Goal: Task Accomplishment & Management: Use online tool/utility

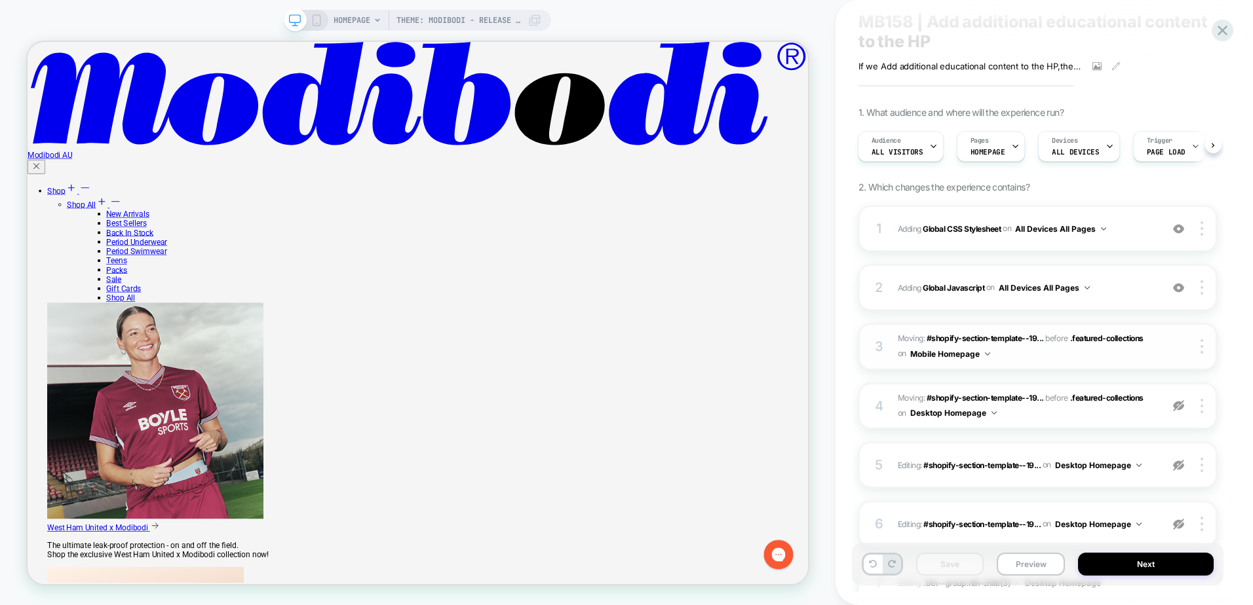
scroll to position [197, 0]
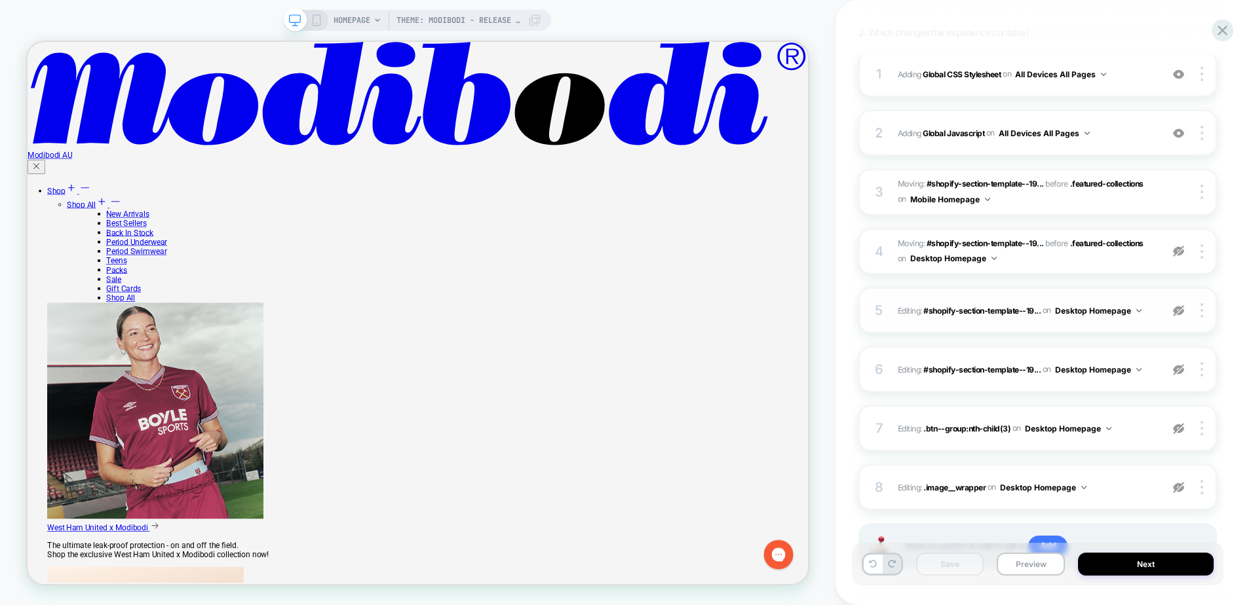
click at [1181, 311] on img at bounding box center [1178, 310] width 11 height 11
click at [1174, 248] on img at bounding box center [1178, 251] width 11 height 11
click at [1180, 370] on img at bounding box center [1178, 369] width 11 height 11
click at [1178, 427] on img at bounding box center [1178, 428] width 11 height 11
click at [1175, 486] on img at bounding box center [1178, 487] width 11 height 11
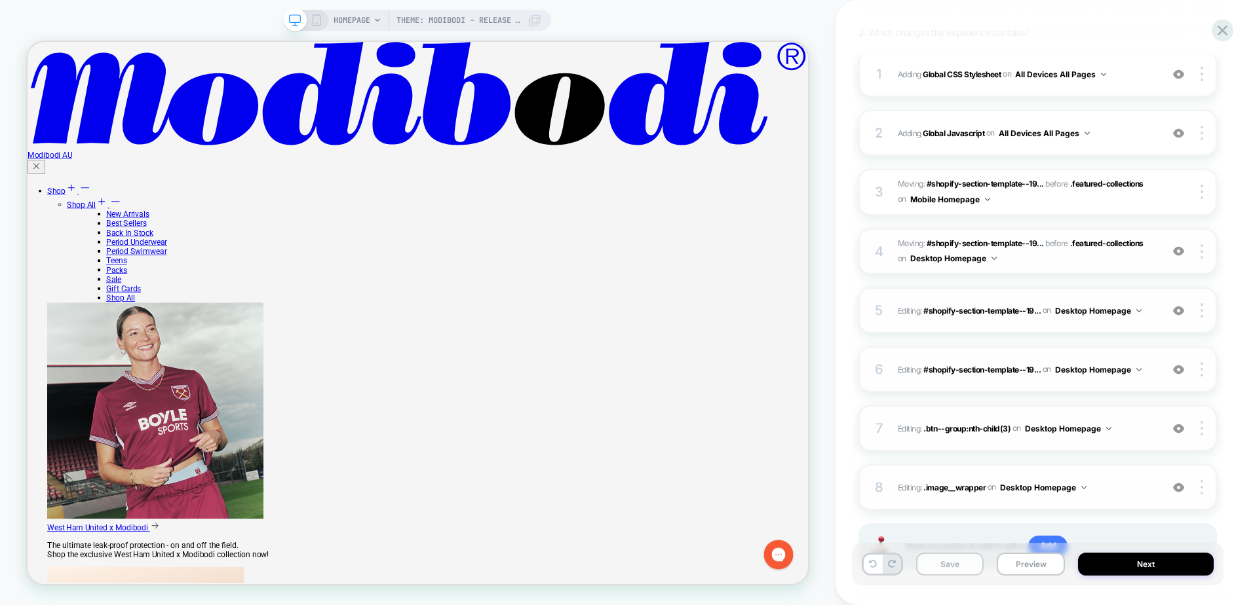
click at [968, 563] on button "Save" at bounding box center [950, 564] width 68 height 23
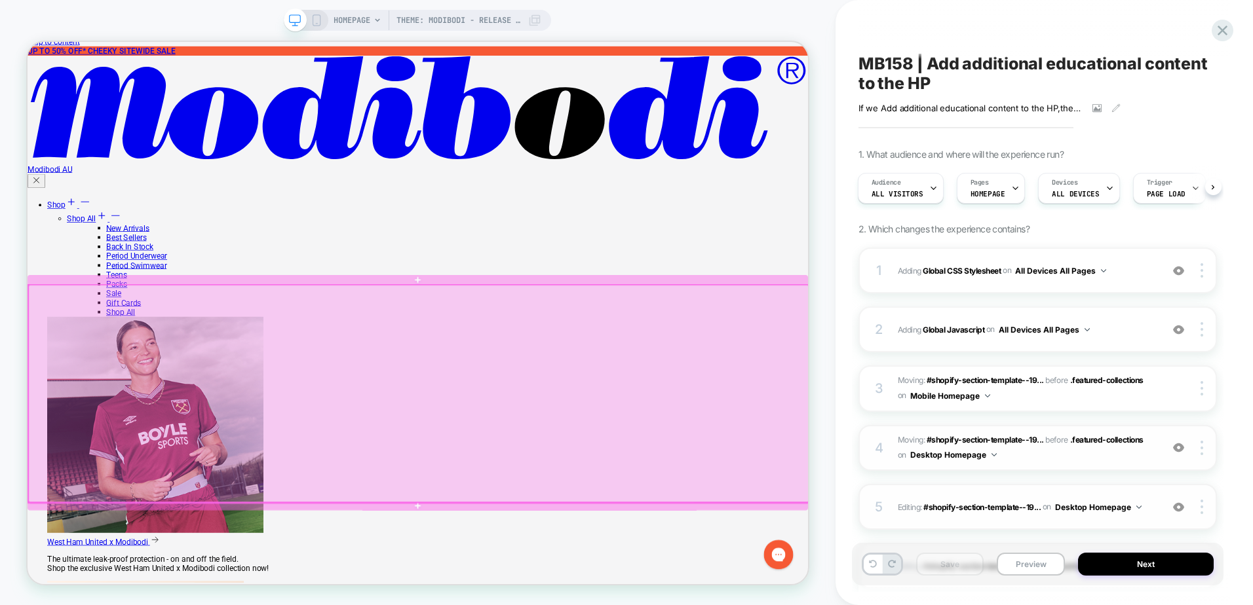
scroll to position [0, 0]
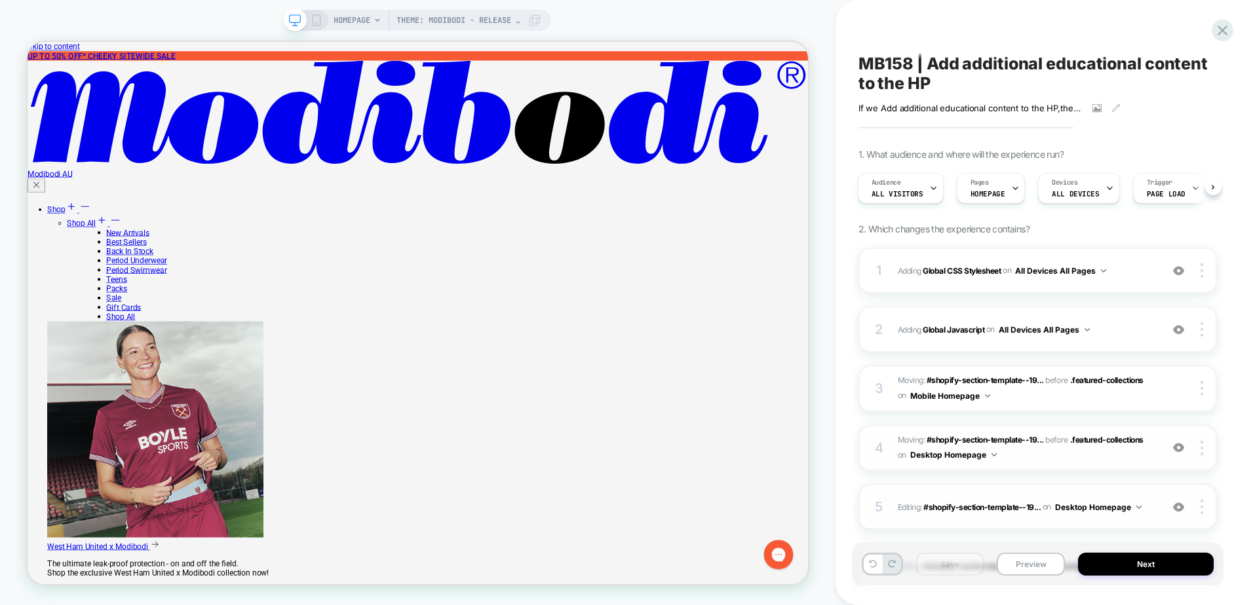
click at [1024, 577] on div "Save Preview Next" at bounding box center [1038, 564] width 372 height 43
click at [1024, 567] on button "Preview" at bounding box center [1031, 564] width 68 height 23
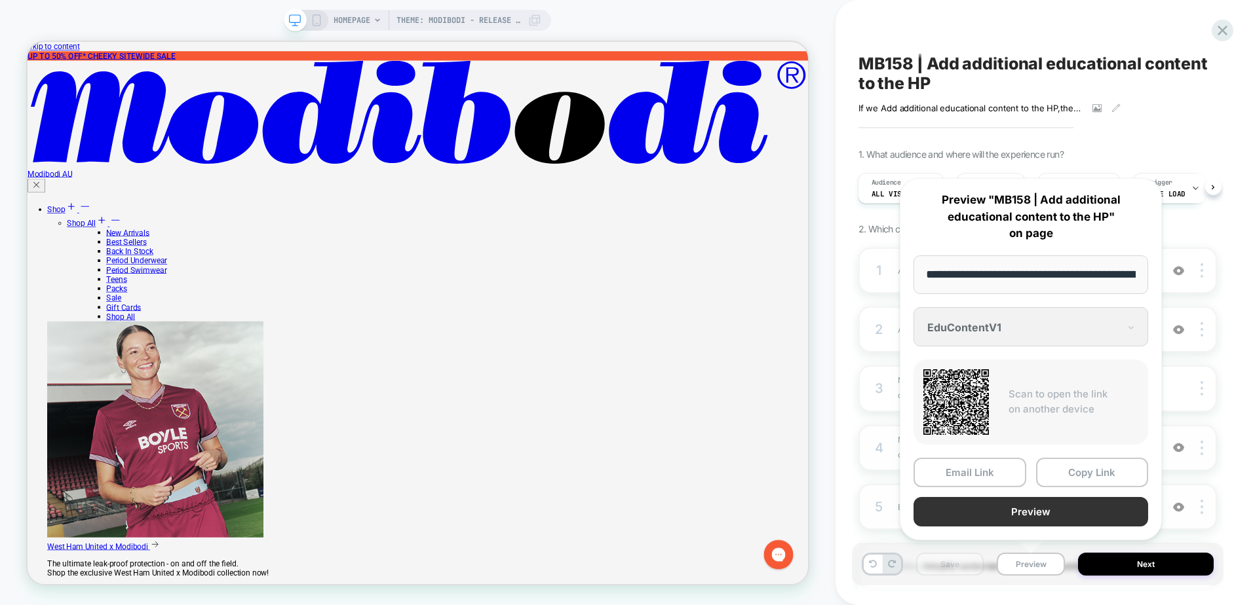
click at [1022, 514] on button "Preview" at bounding box center [1030, 511] width 235 height 29
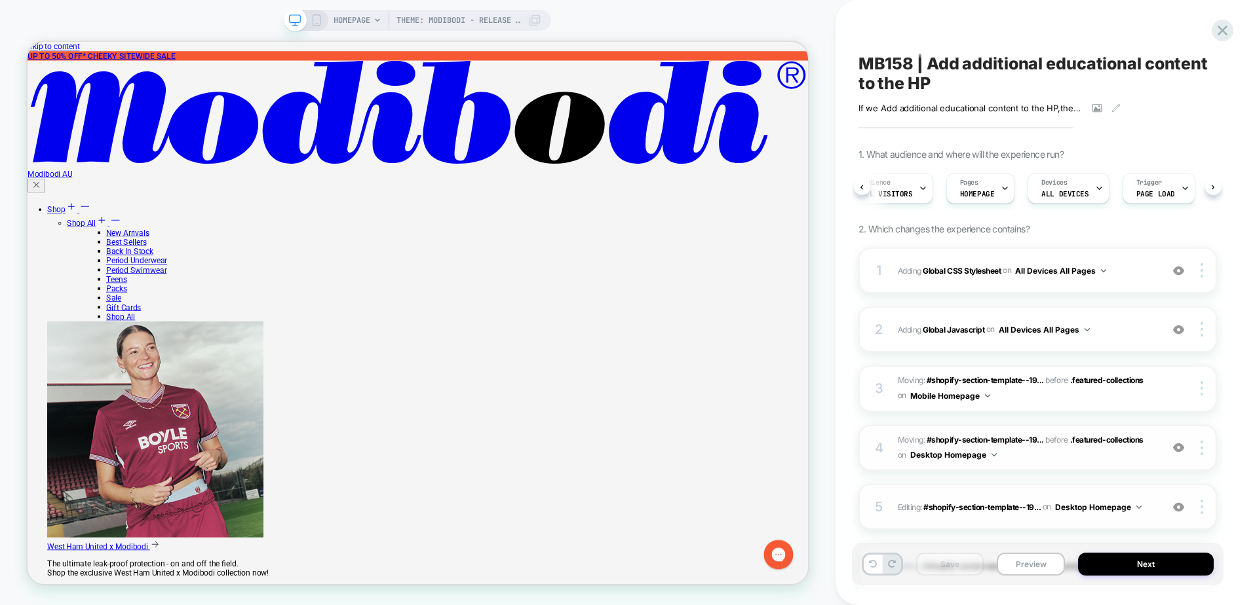
scroll to position [0, 19]
click at [1213, 189] on div "Audience All Visitors Pages HOMEPAGE Devices ALL DEVICES Trigger Page Load" at bounding box center [1037, 188] width 358 height 44
click at [1060, 196] on span "ALL DEVICES" at bounding box center [1071, 193] width 47 height 9
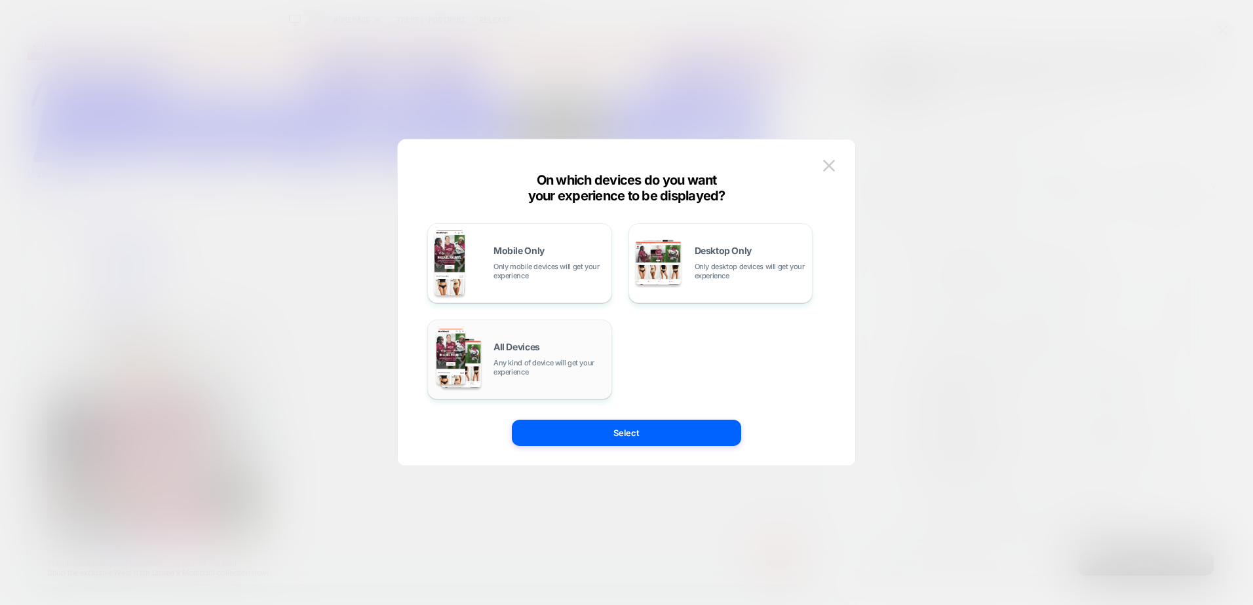
click at [573, 363] on span "Any kind of device will get your experience" at bounding box center [548, 367] width 111 height 18
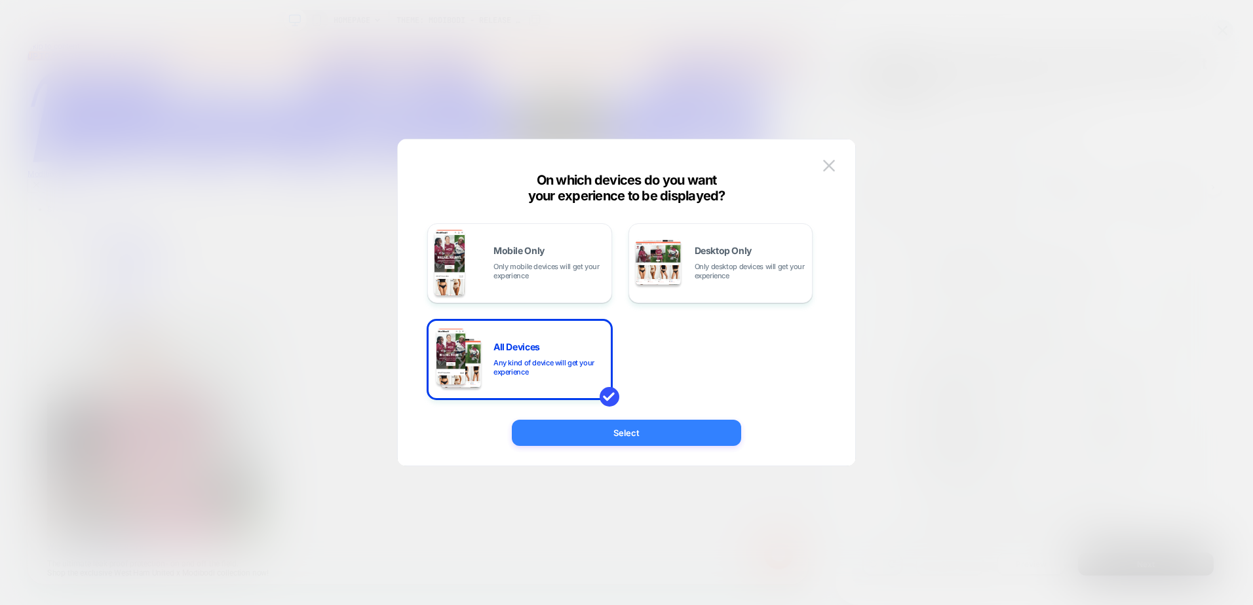
click at [604, 433] on button "Select" at bounding box center [626, 433] width 229 height 26
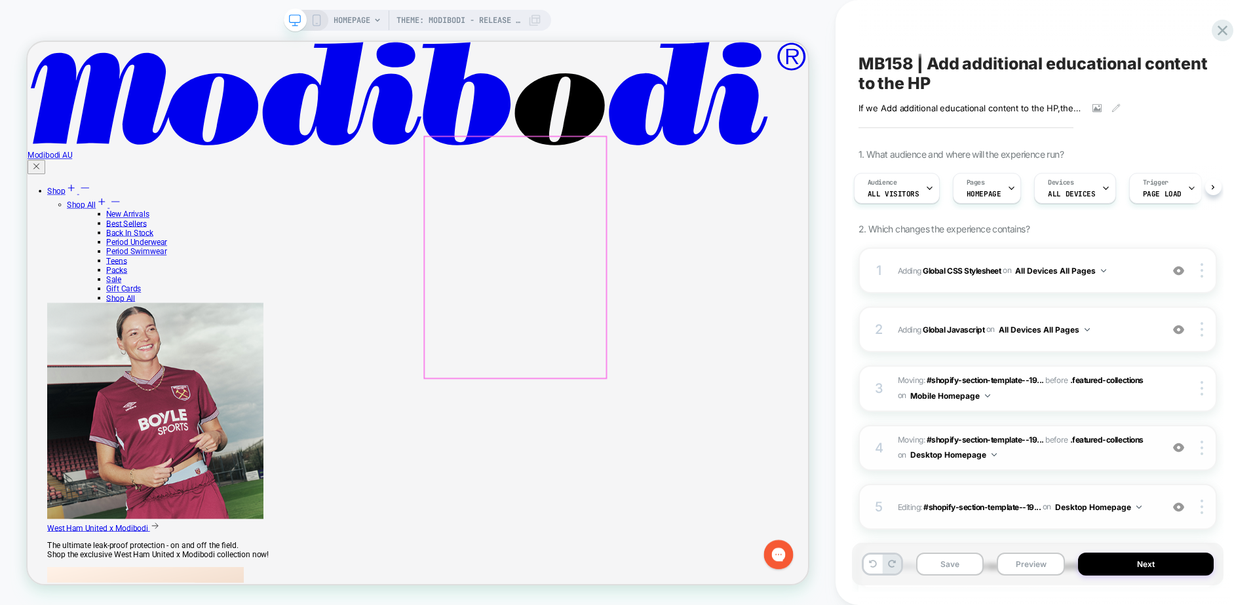
scroll to position [721, 0]
click at [1079, 198] on span "ALL DEVICES" at bounding box center [1071, 193] width 47 height 9
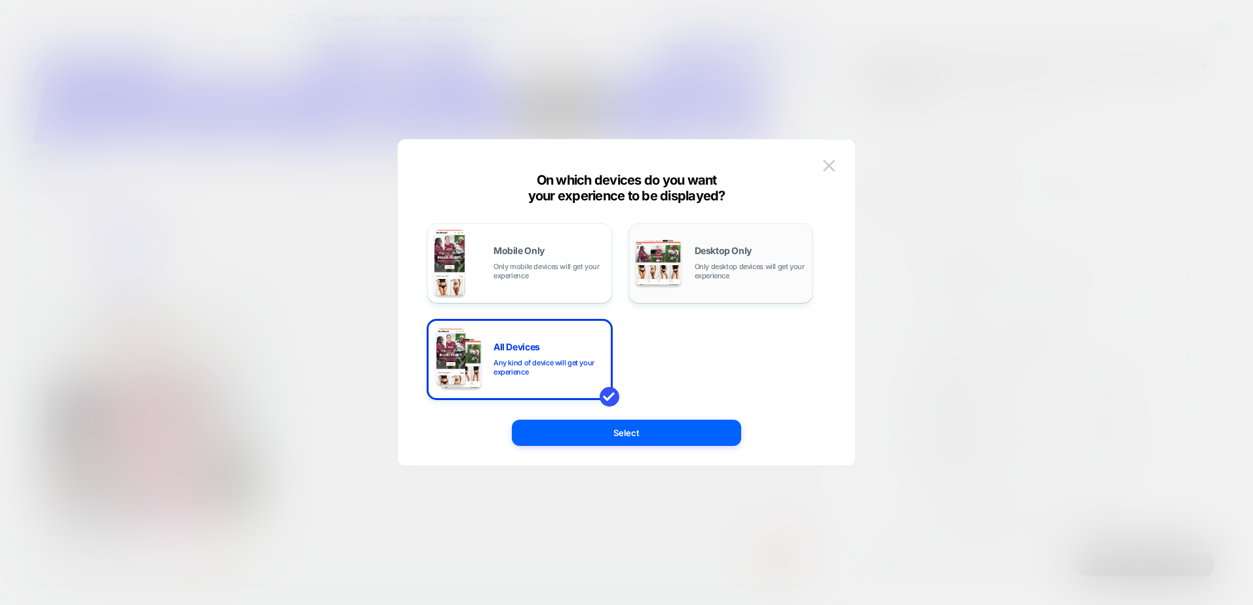
click at [667, 262] on img at bounding box center [658, 262] width 45 height 45
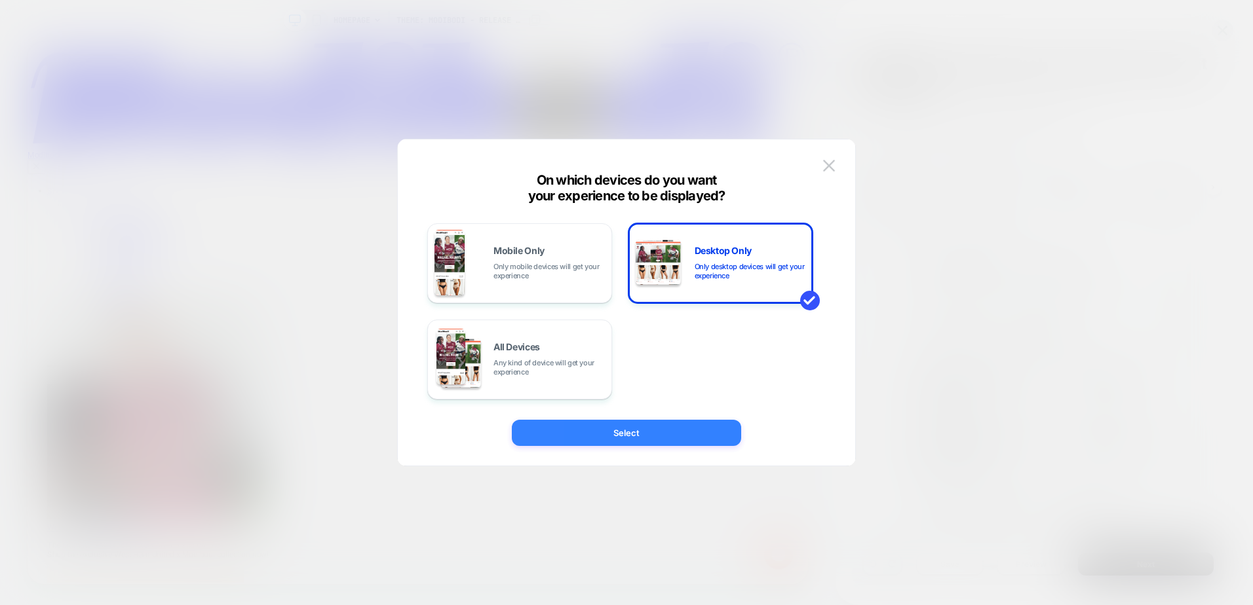
click at [640, 442] on button "Select" at bounding box center [626, 433] width 229 height 26
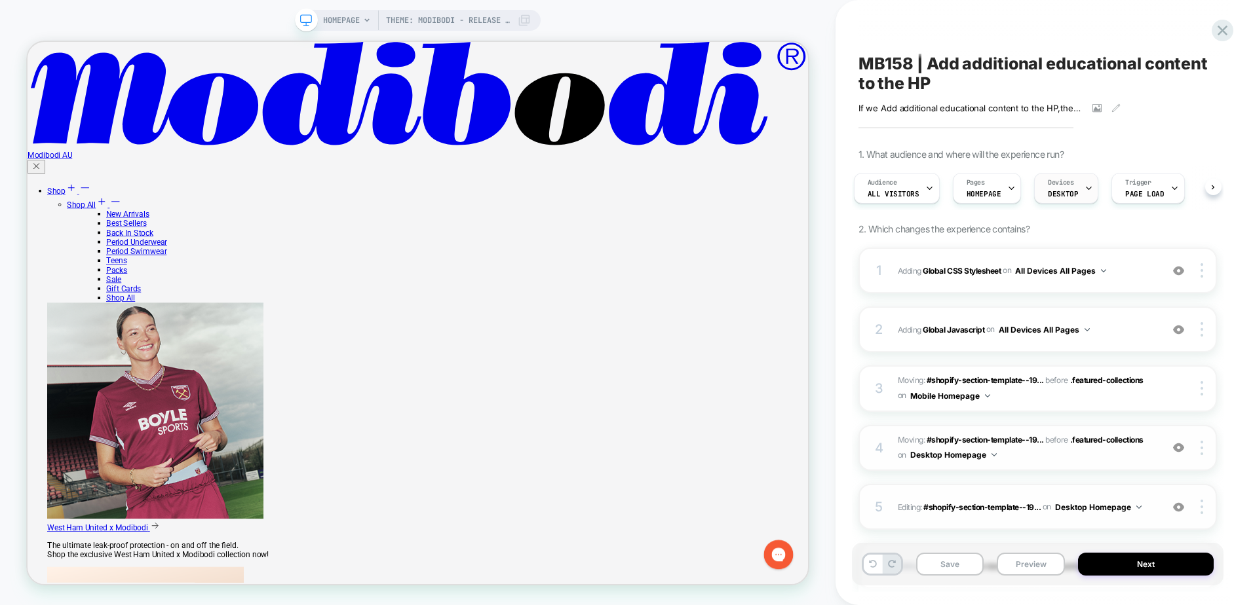
click at [1061, 201] on div "Devices DESKTOP" at bounding box center [1063, 188] width 56 height 29
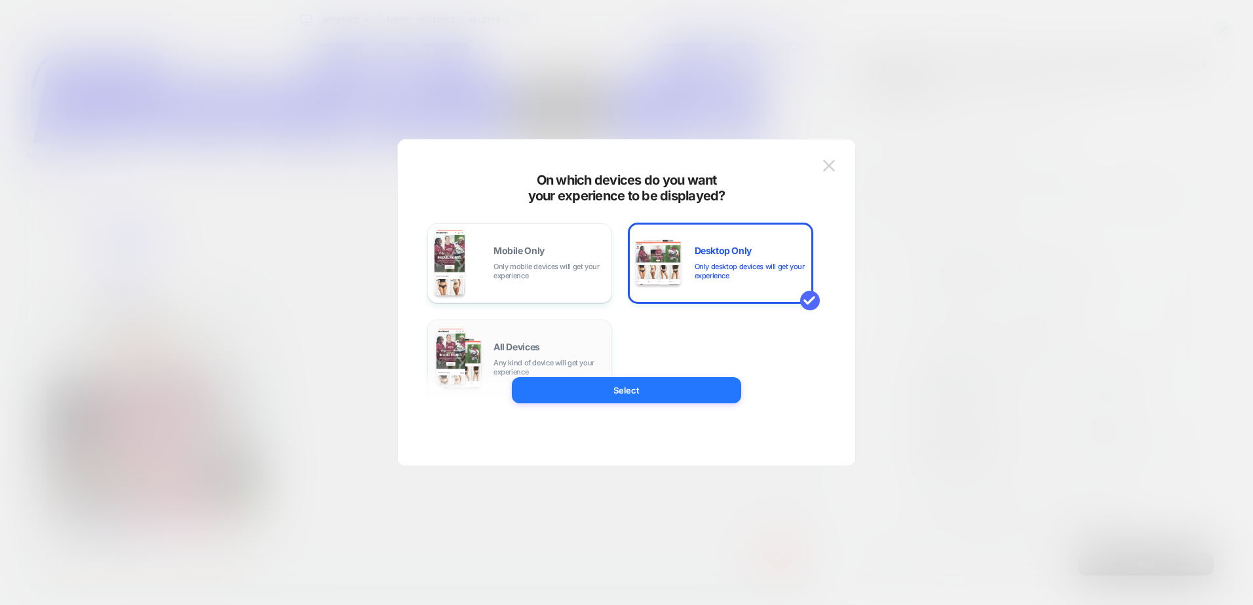
click at [507, 368] on span "Any kind of device will get your experience" at bounding box center [548, 367] width 111 height 18
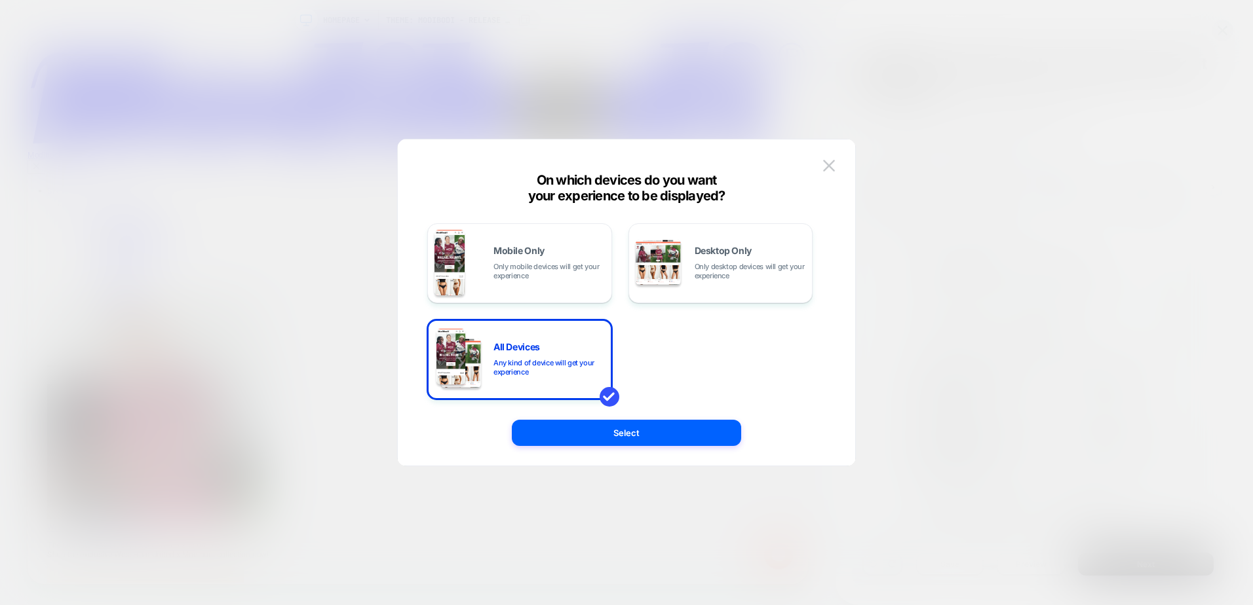
click at [596, 415] on div "Mobile Only Only mobile devices will get your experience Desktop Only Only desk…" at bounding box center [620, 303] width 418 height 274
click at [601, 430] on button "Select" at bounding box center [626, 433] width 229 height 26
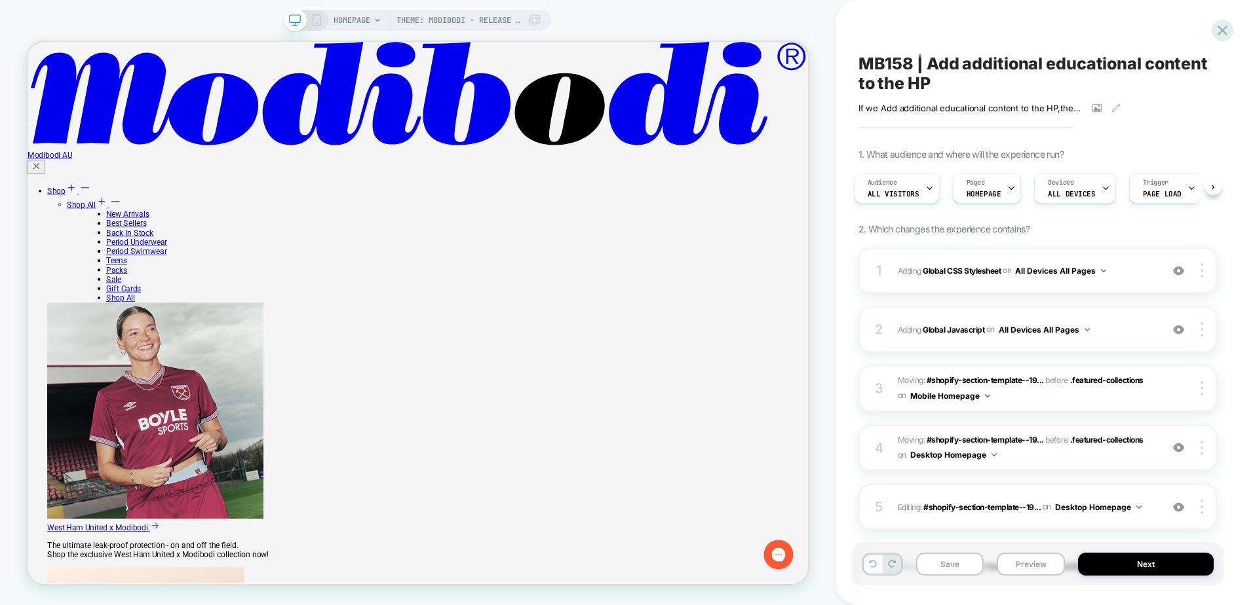
click at [875, 573] on button at bounding box center [873, 564] width 18 height 19
click at [875, 571] on button at bounding box center [873, 564] width 18 height 19
click at [875, 569] on button at bounding box center [873, 564] width 18 height 19
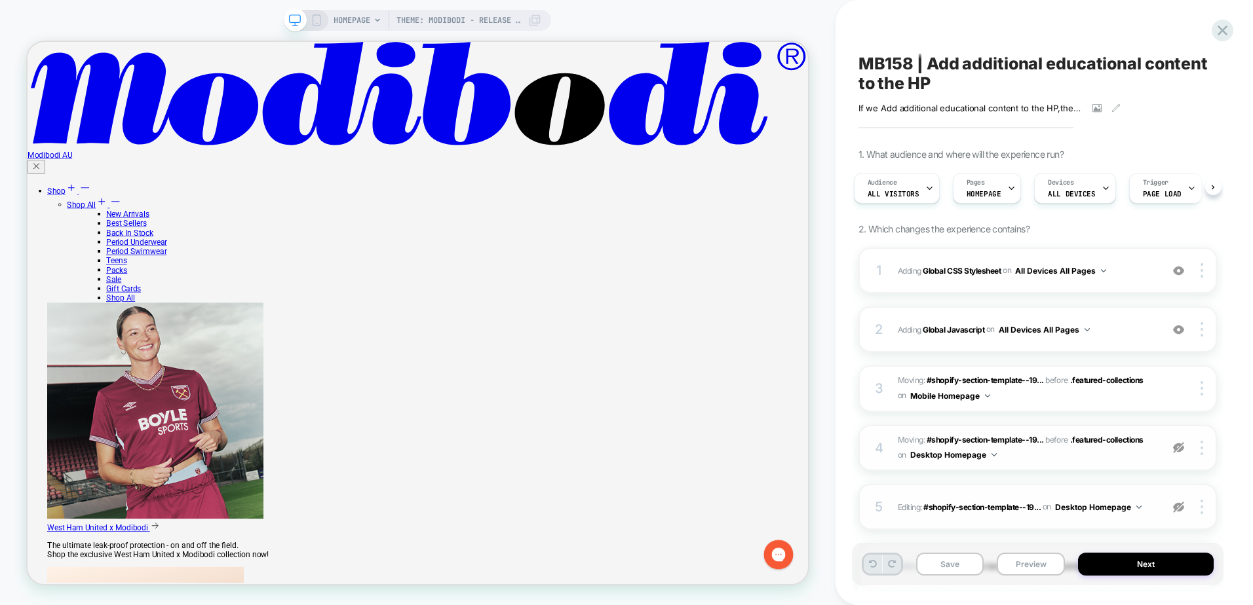
click at [874, 571] on button at bounding box center [873, 564] width 18 height 19
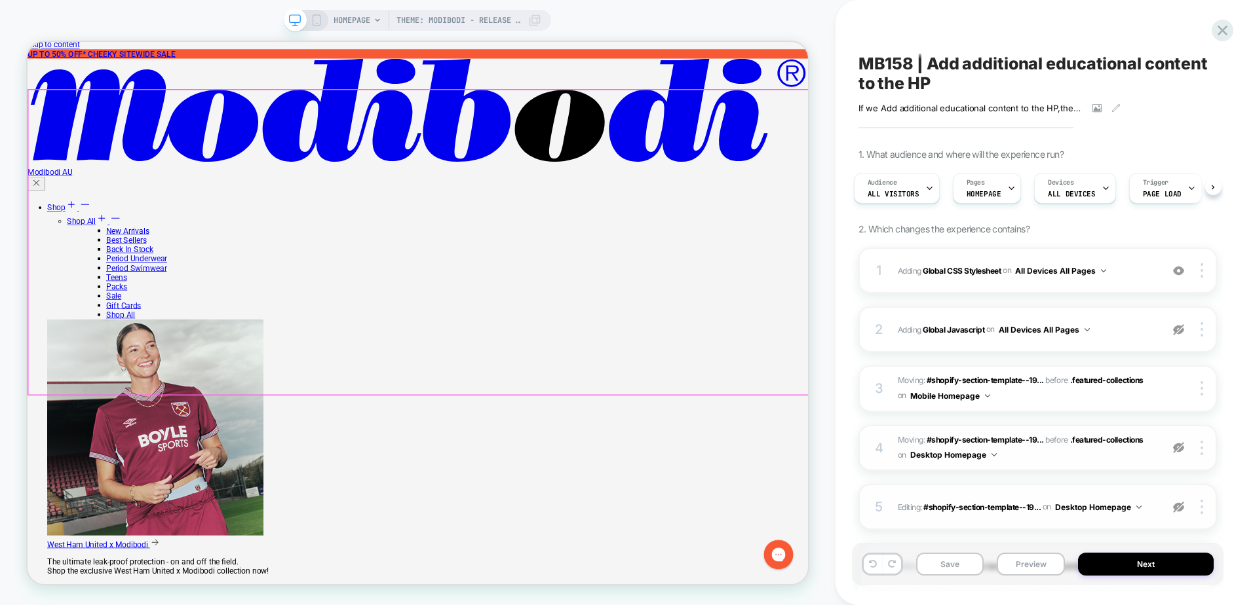
scroll to position [0, 0]
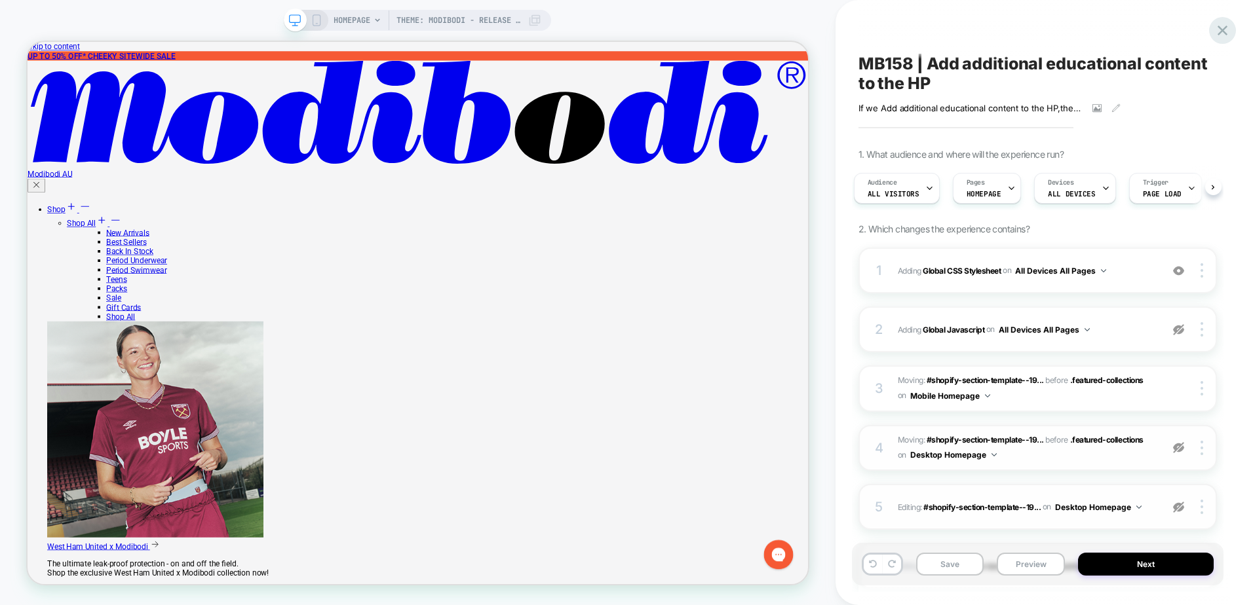
click at [1228, 33] on icon at bounding box center [1223, 31] width 18 height 18
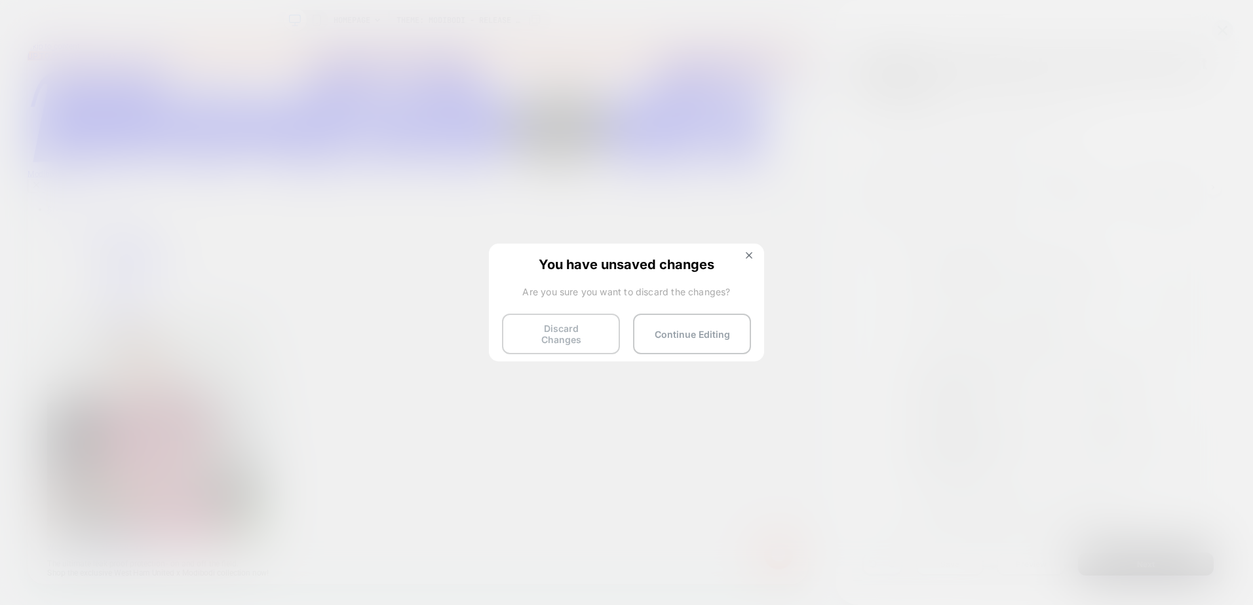
click at [585, 330] on button "Discard Changes" at bounding box center [561, 334] width 118 height 41
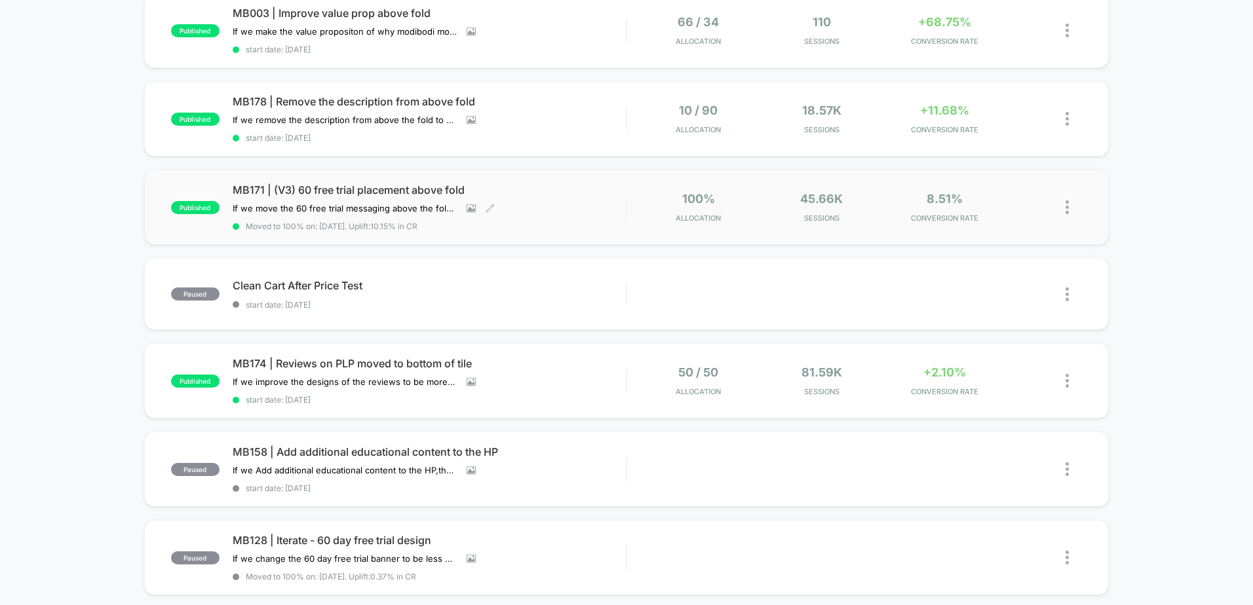
scroll to position [328, 0]
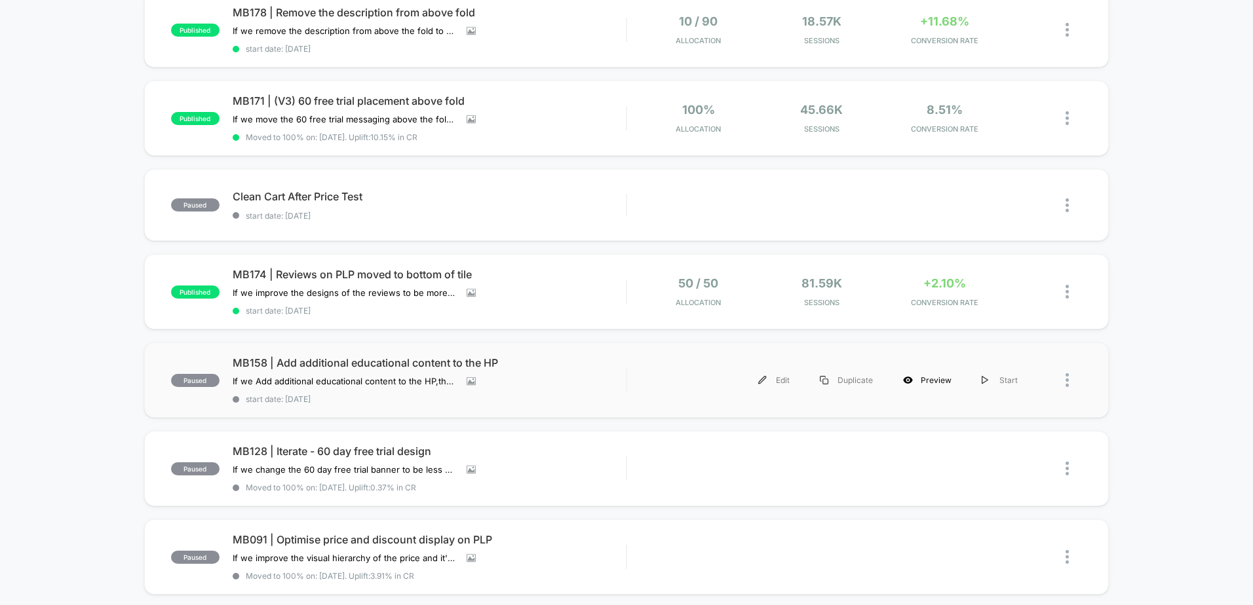
click at [938, 383] on div "Preview" at bounding box center [927, 380] width 79 height 29
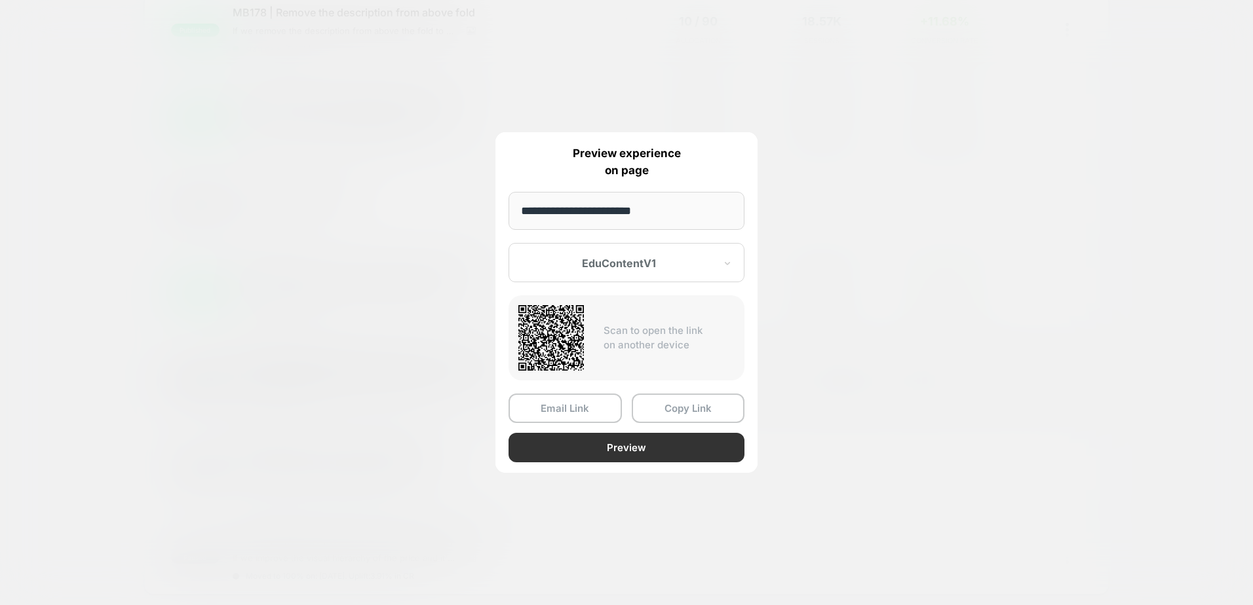
click at [649, 453] on button "Preview" at bounding box center [627, 447] width 236 height 29
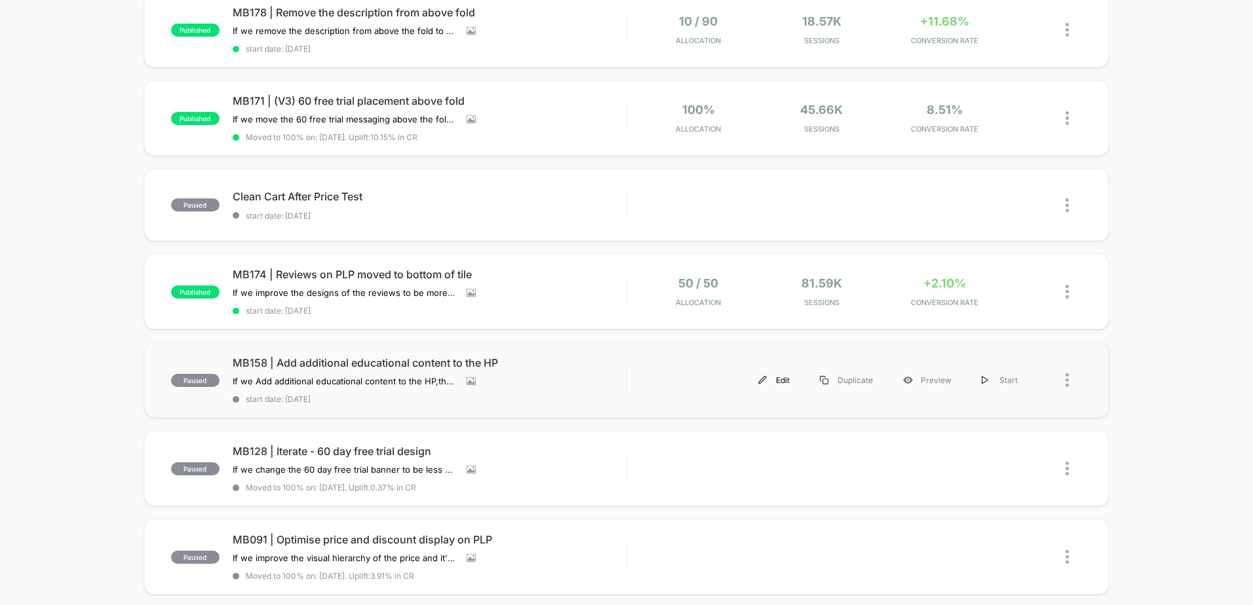
click at [782, 383] on div "Edit" at bounding box center [774, 380] width 62 height 29
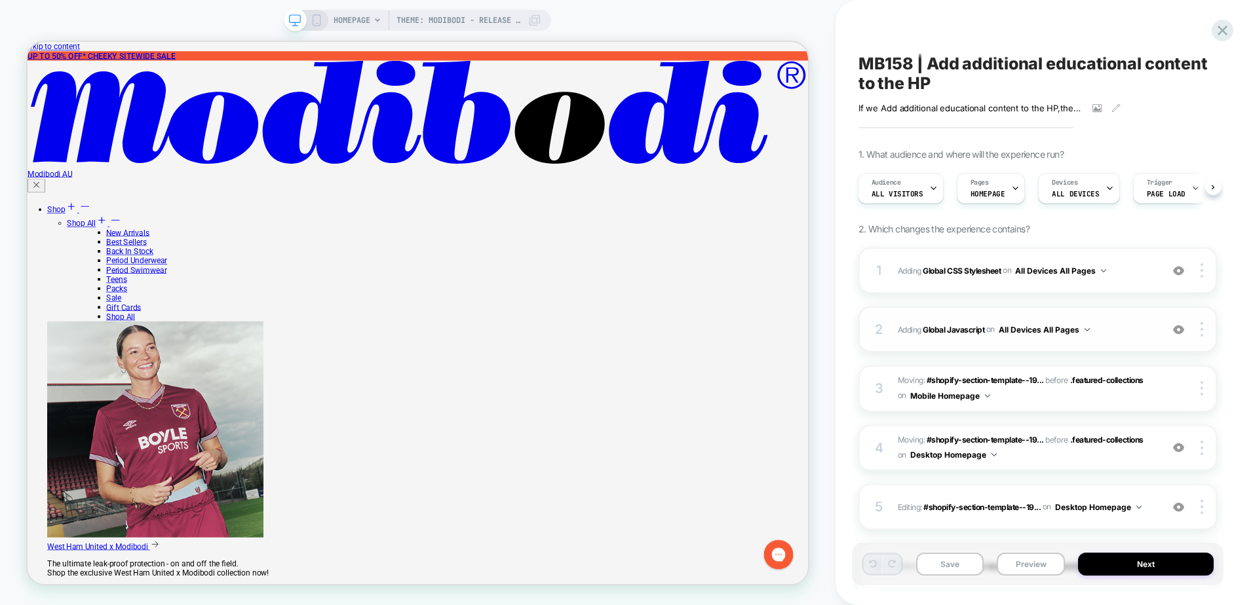
click at [1151, 330] on span "Adding Global Javascript on All Devices All Pages" at bounding box center [1026, 330] width 257 height 16
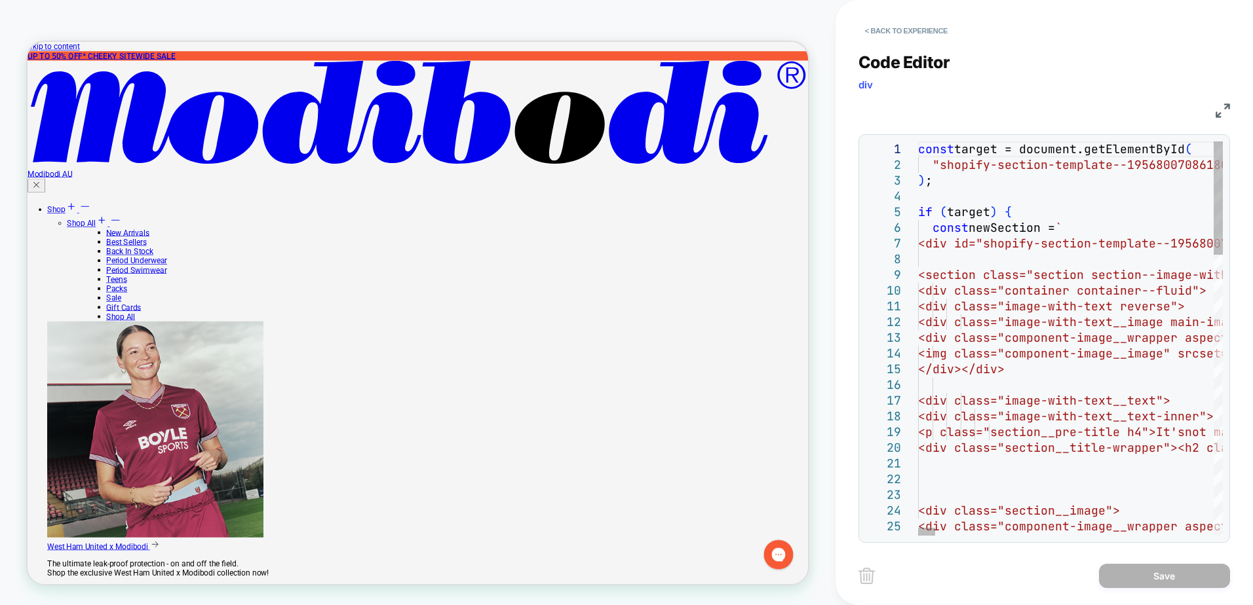
scroll to position [0, 1563]
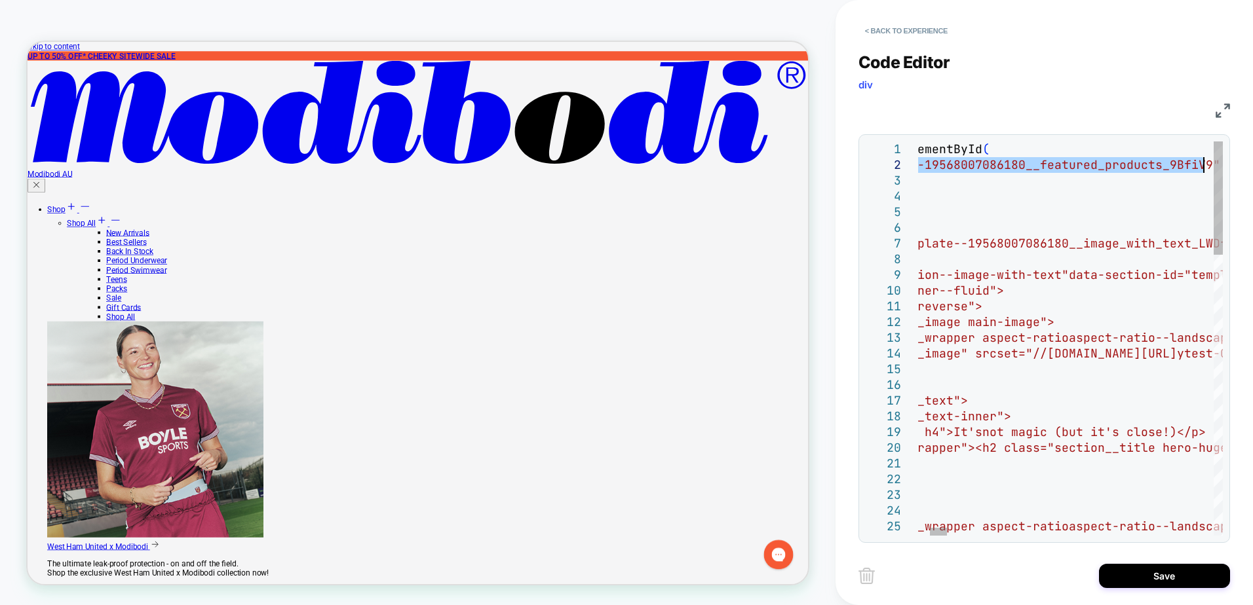
type textarea "**********"
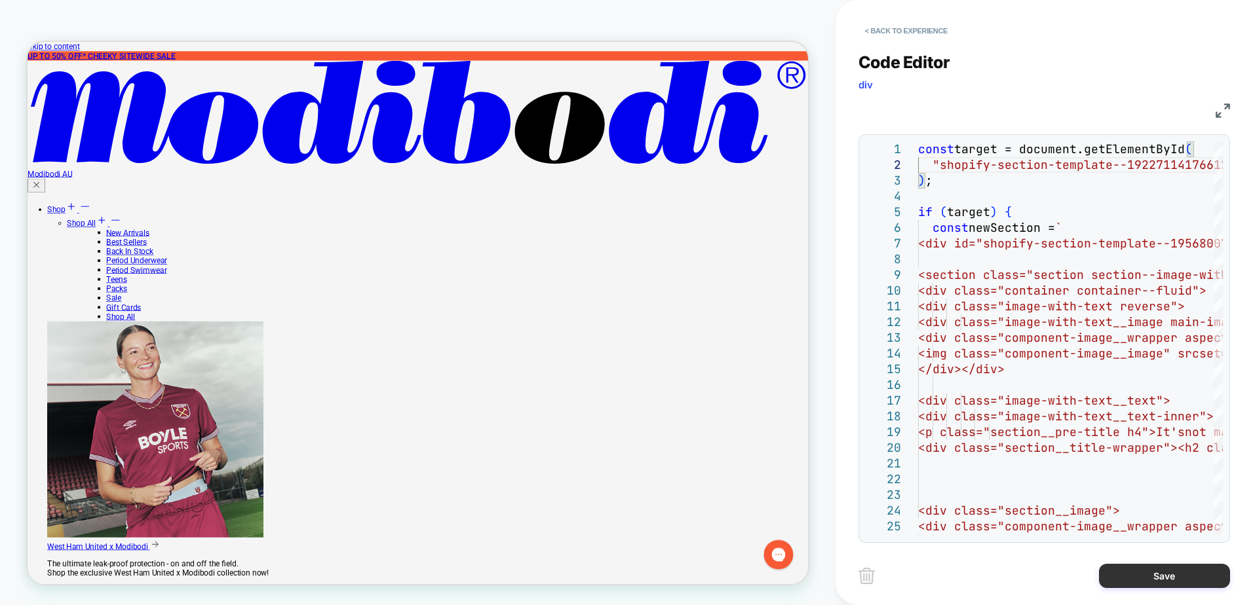
click at [1126, 567] on button "Save" at bounding box center [1164, 576] width 131 height 24
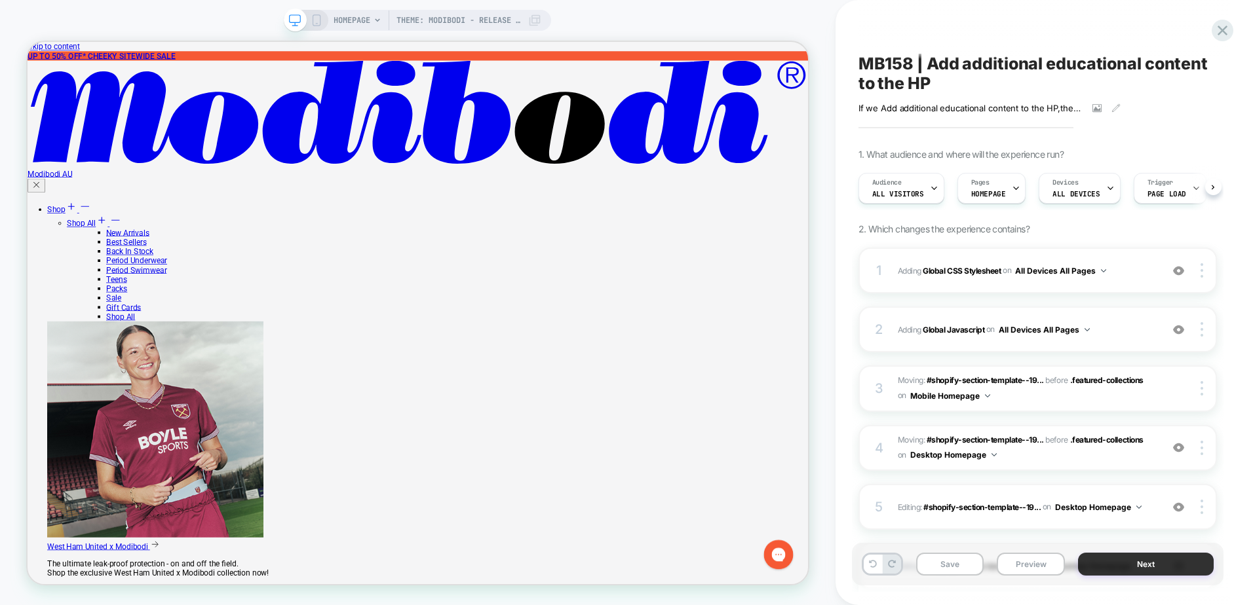
scroll to position [0, 1]
click at [949, 566] on button "Save" at bounding box center [950, 564] width 68 height 23
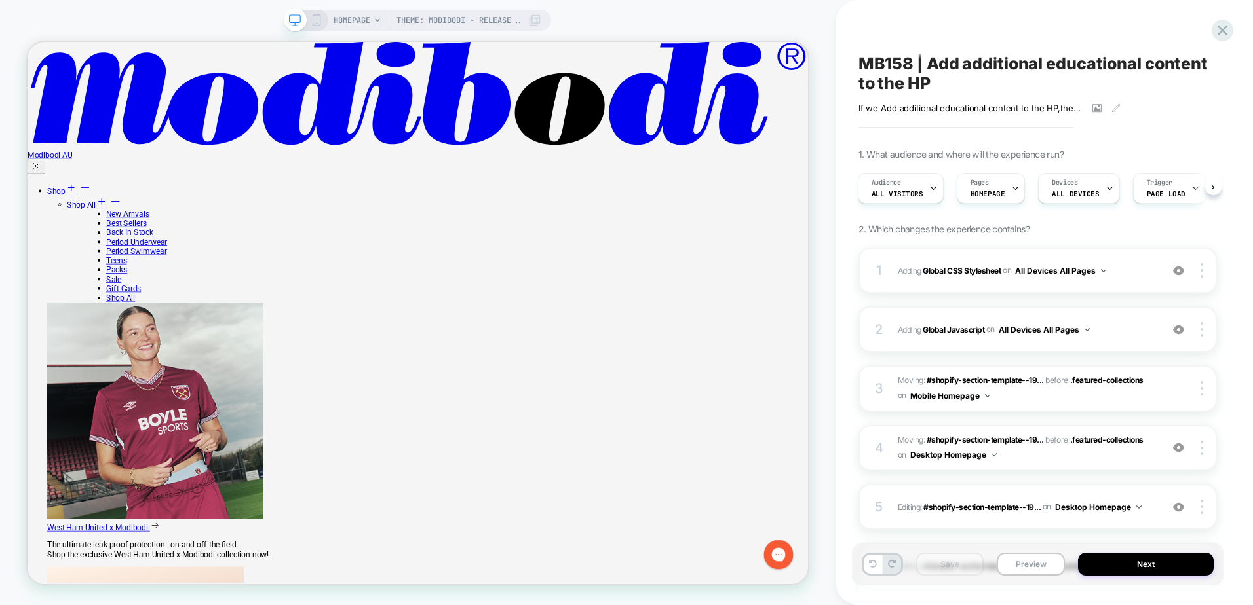
scroll to position [2621, 0]
click at [1031, 567] on button "Preview" at bounding box center [1031, 564] width 68 height 23
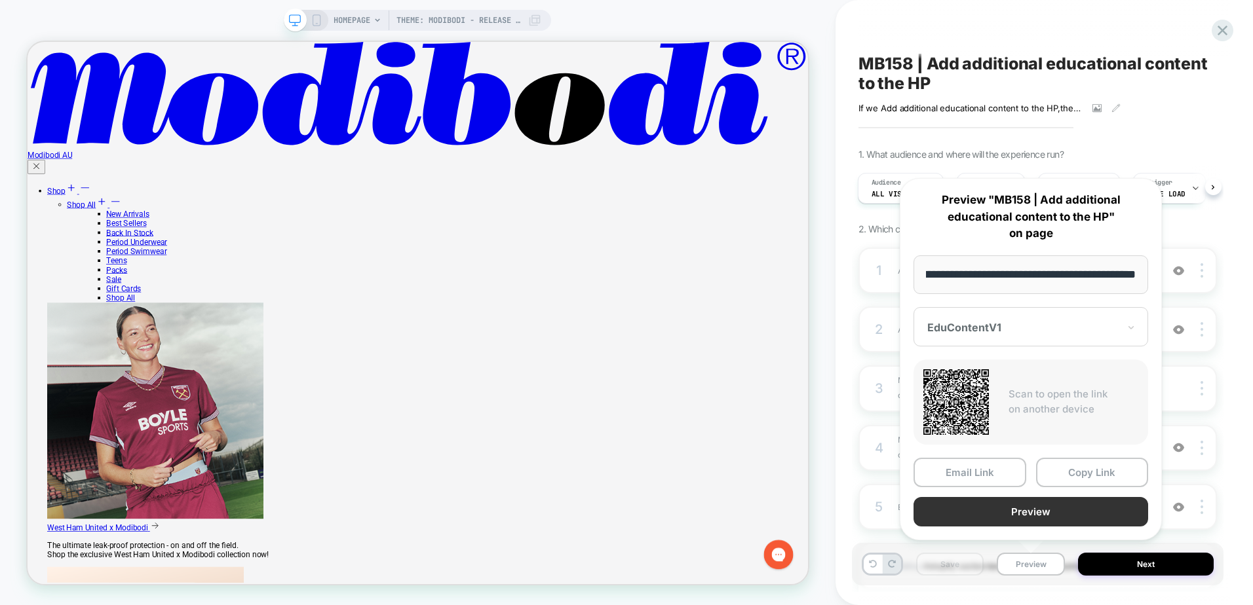
scroll to position [0, 0]
click at [1057, 509] on button "Preview" at bounding box center [1030, 511] width 235 height 29
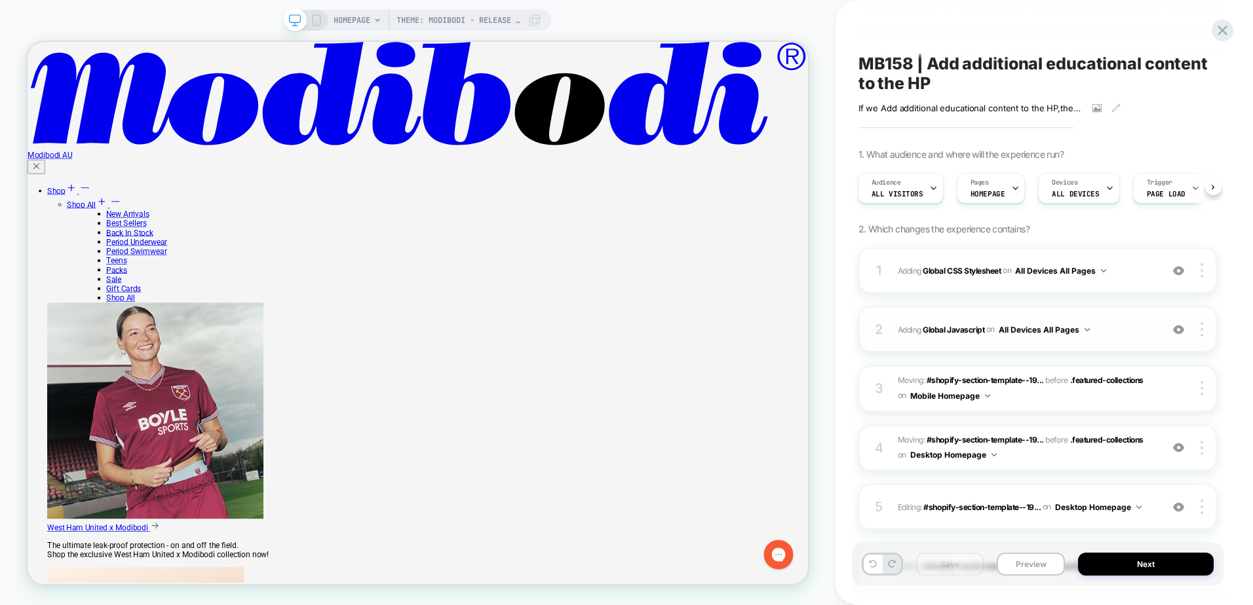
click at [1119, 337] on span "Adding Global Javascript on All Devices All Pages" at bounding box center [1026, 330] width 257 height 16
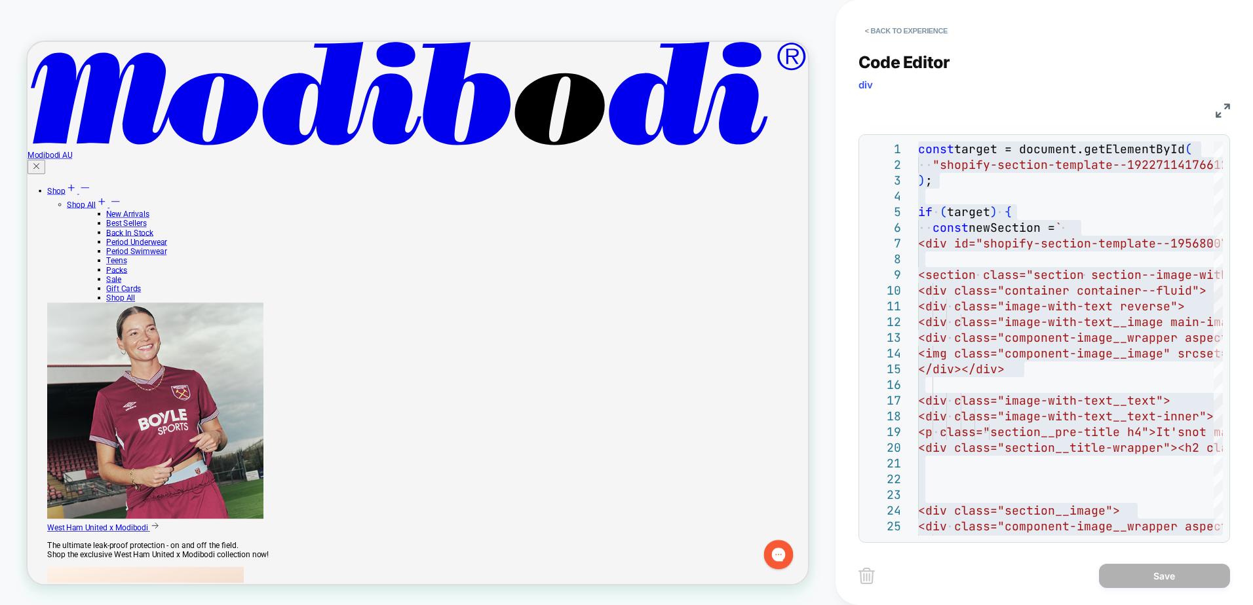
scroll to position [3042, 0]
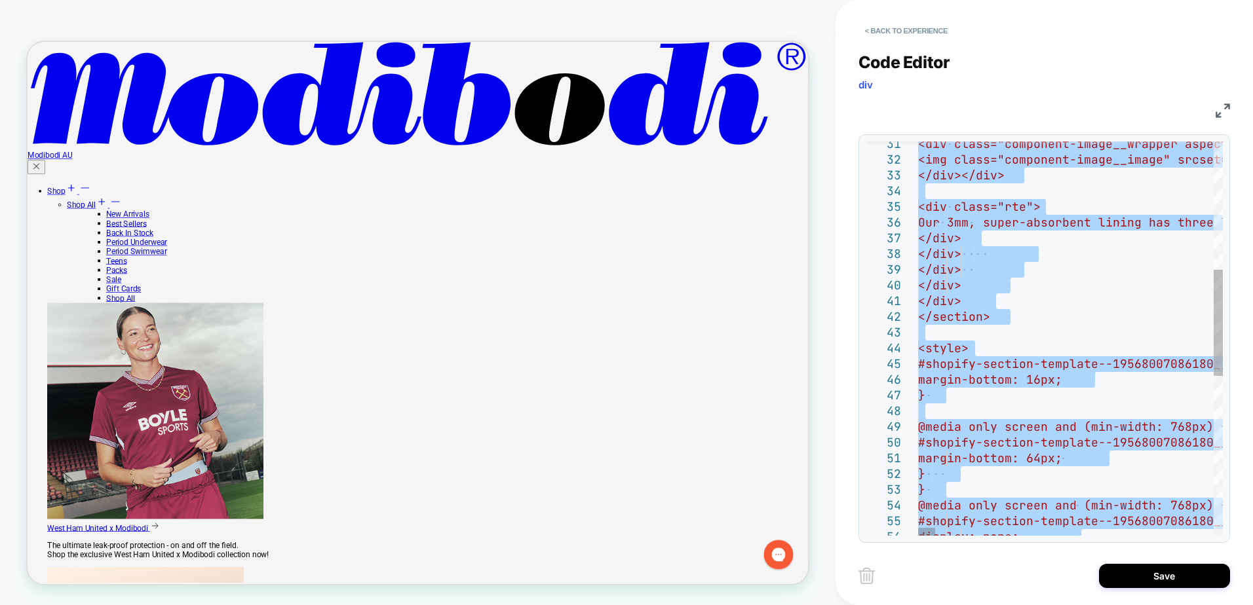
type textarea "**********"
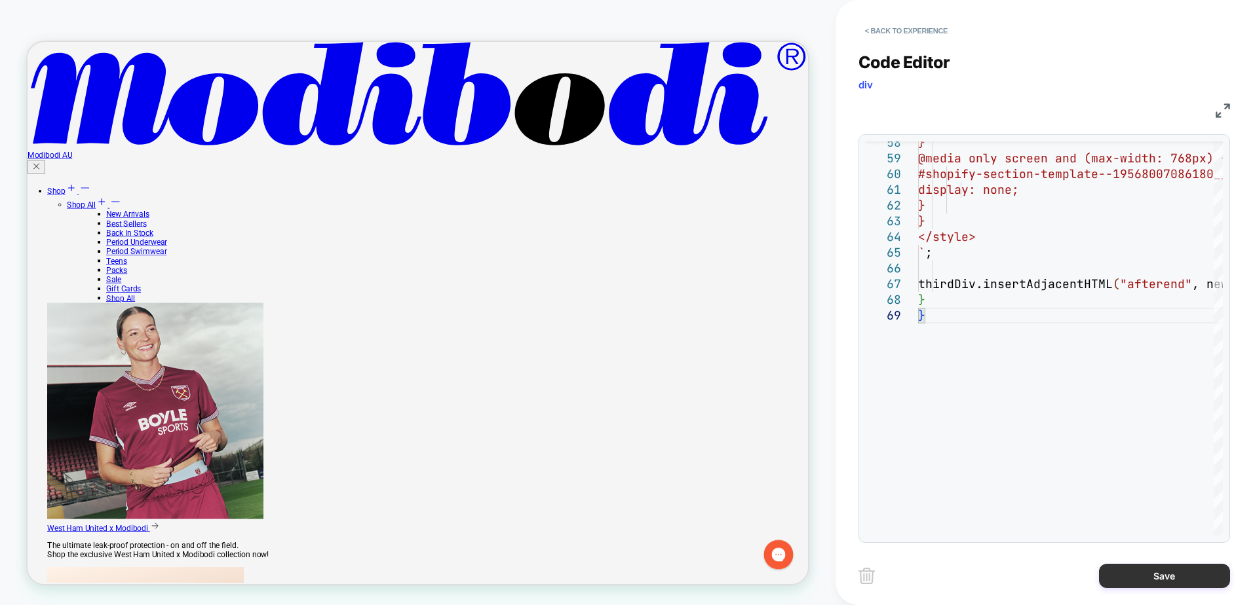
click at [1154, 580] on button "Save" at bounding box center [1164, 576] width 131 height 24
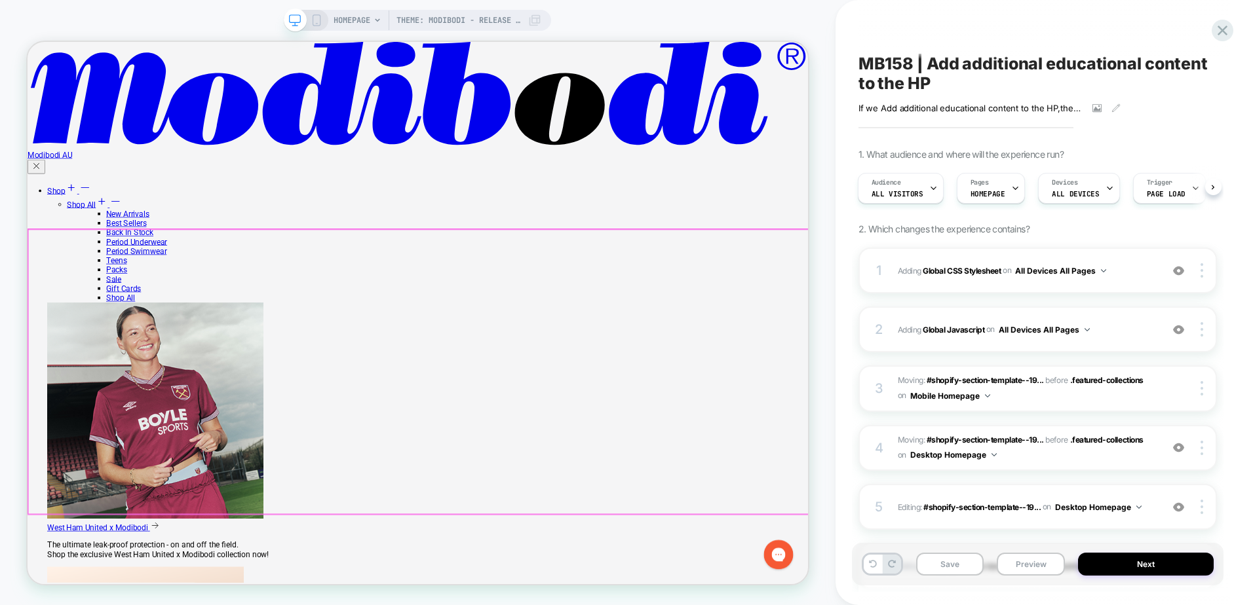
scroll to position [2927, 0]
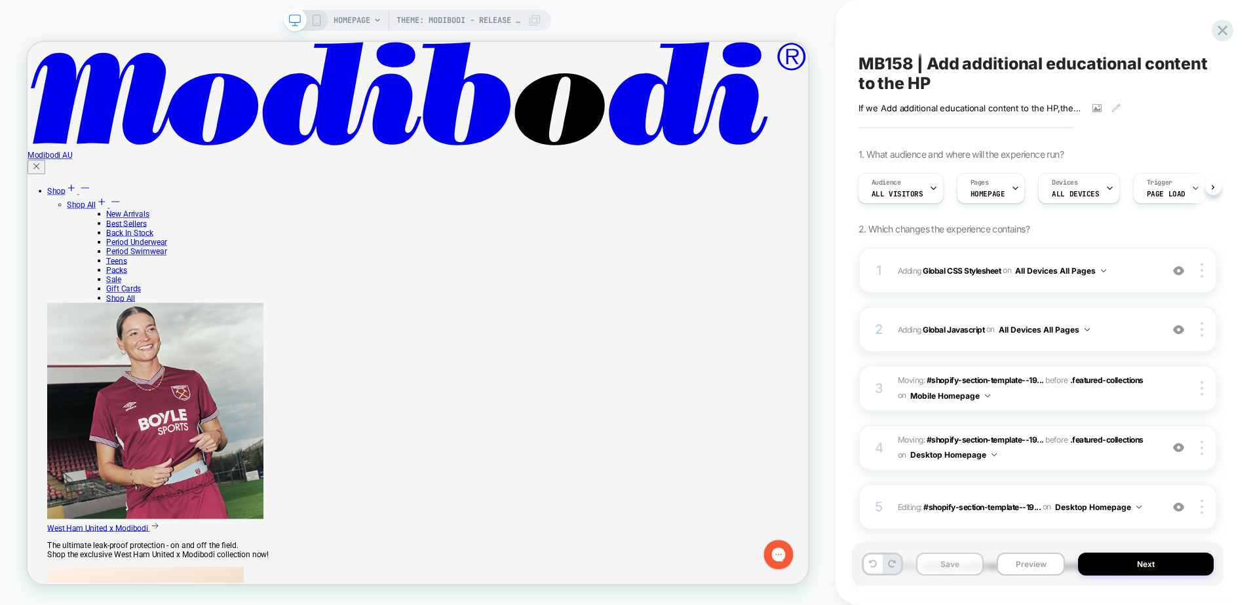
click at [955, 567] on button "Save" at bounding box center [950, 564] width 68 height 23
click at [1035, 564] on button "Preview" at bounding box center [1031, 564] width 68 height 23
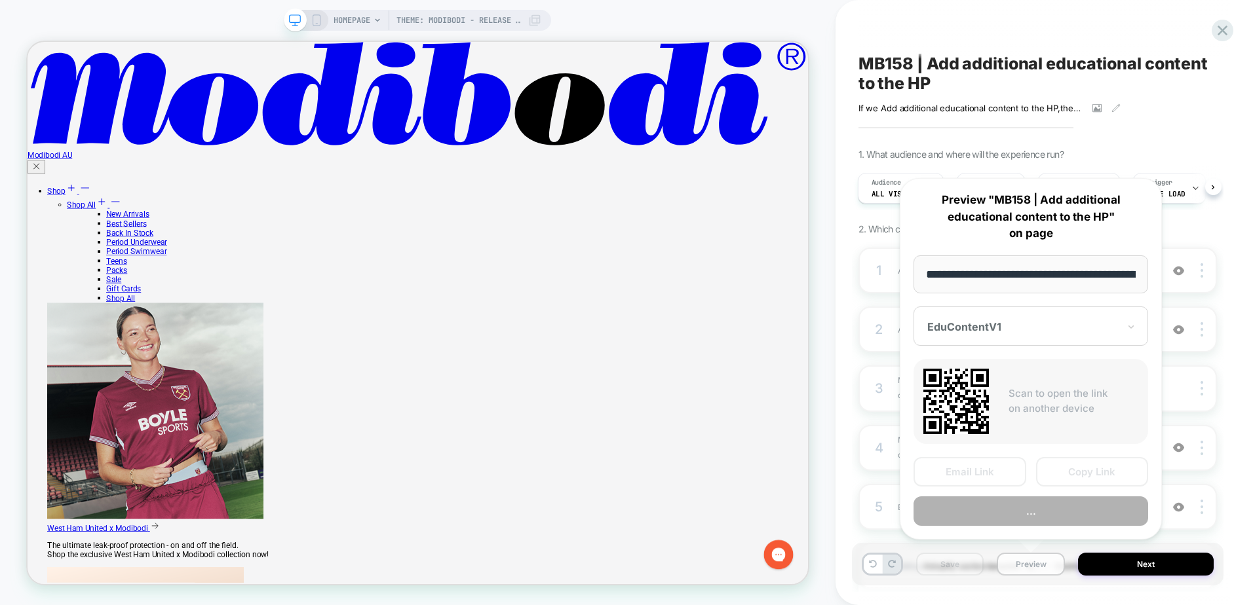
scroll to position [0, 119]
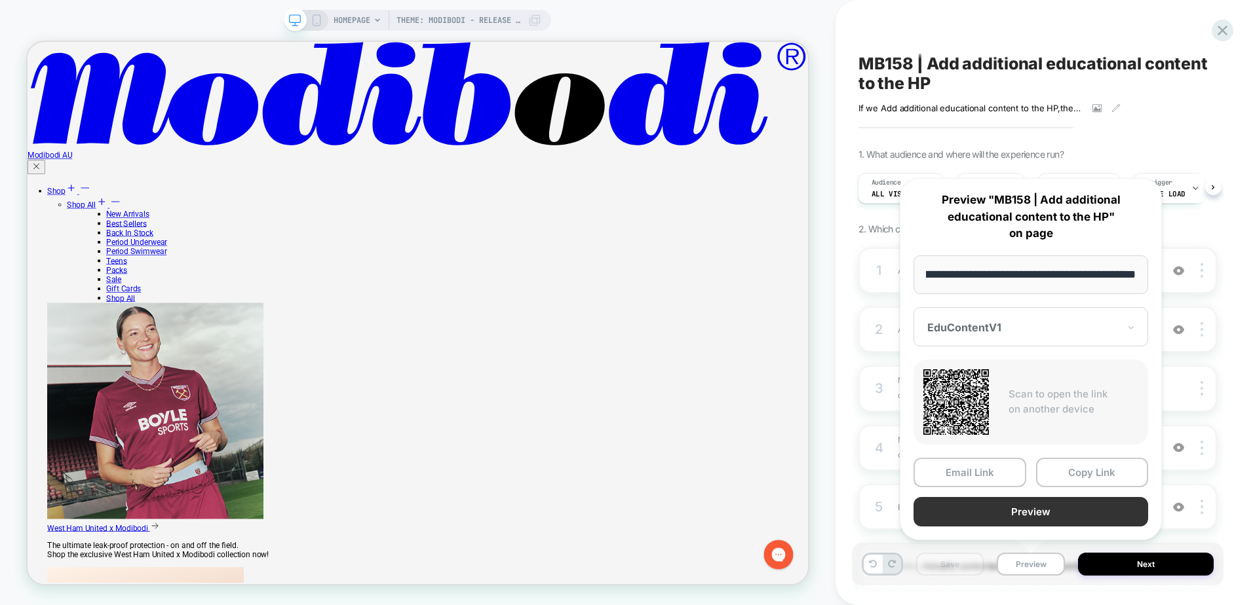
click at [1008, 509] on button "Preview" at bounding box center [1030, 511] width 235 height 29
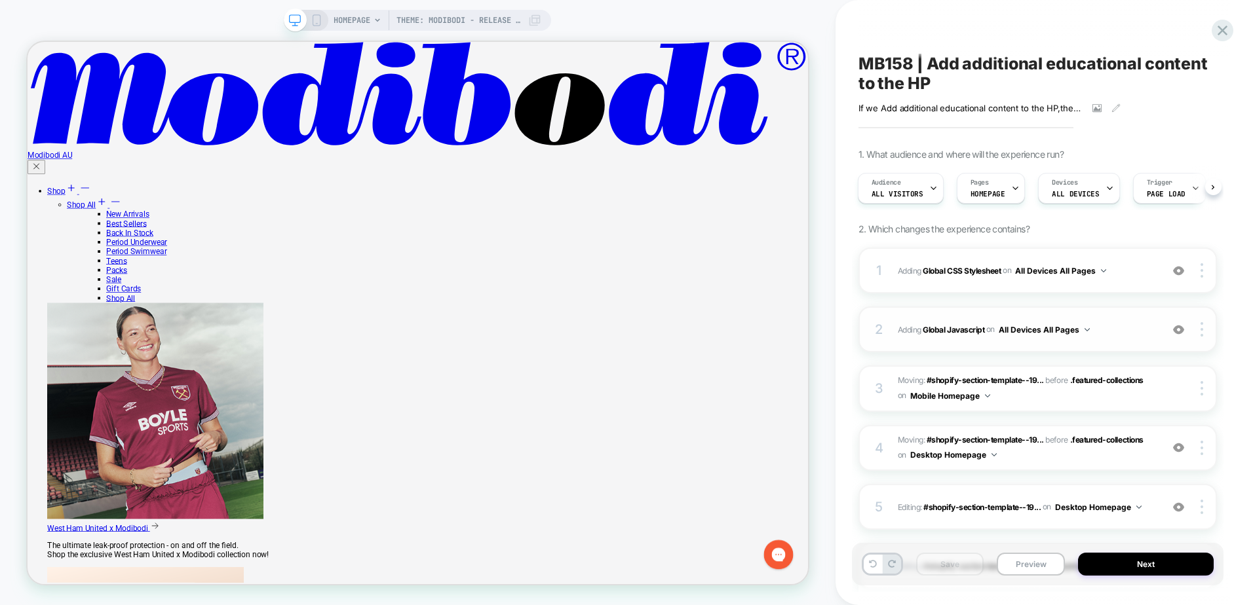
click at [1106, 333] on span "Adding Global Javascript on All Devices All Pages" at bounding box center [1026, 330] width 257 height 16
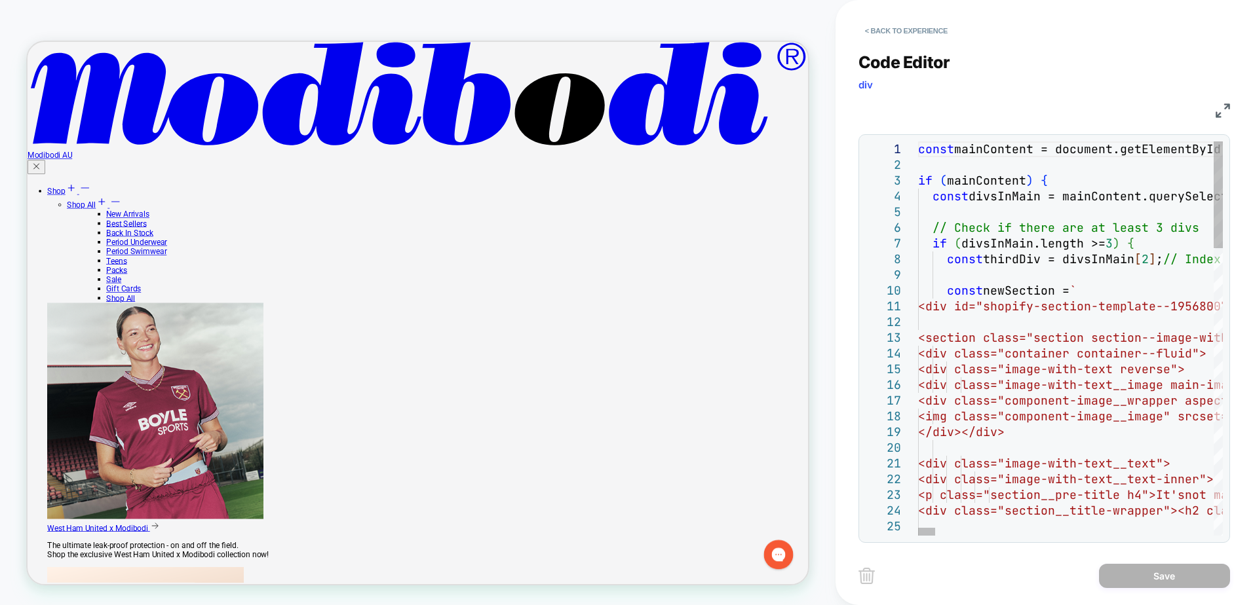
scroll to position [3347, 0]
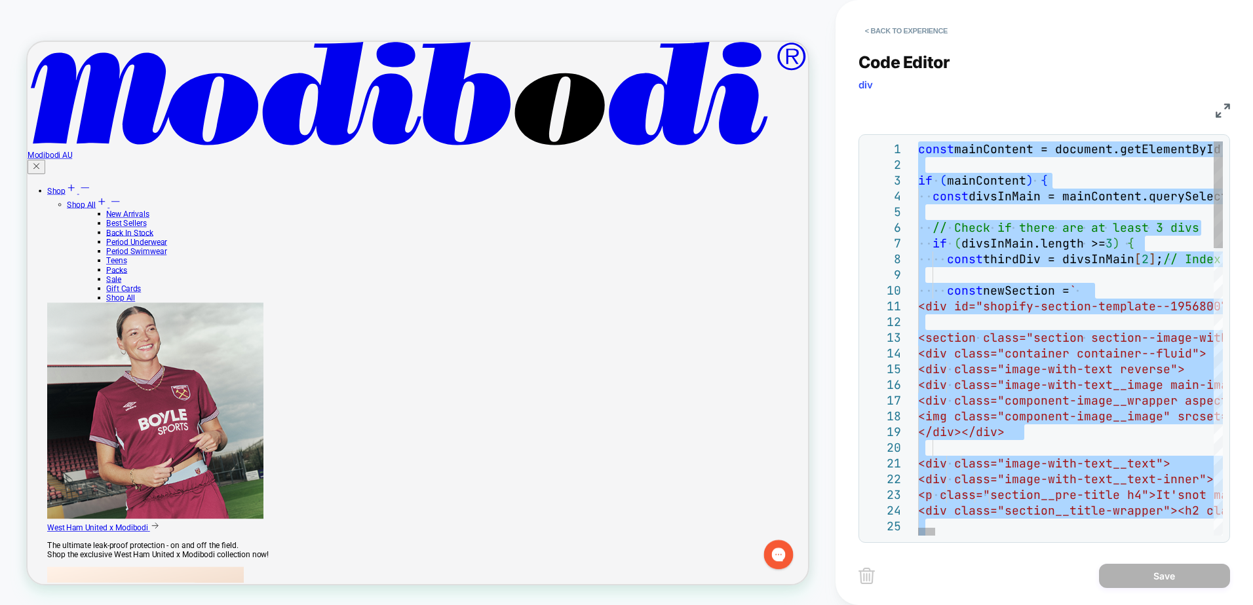
type textarea "**********"
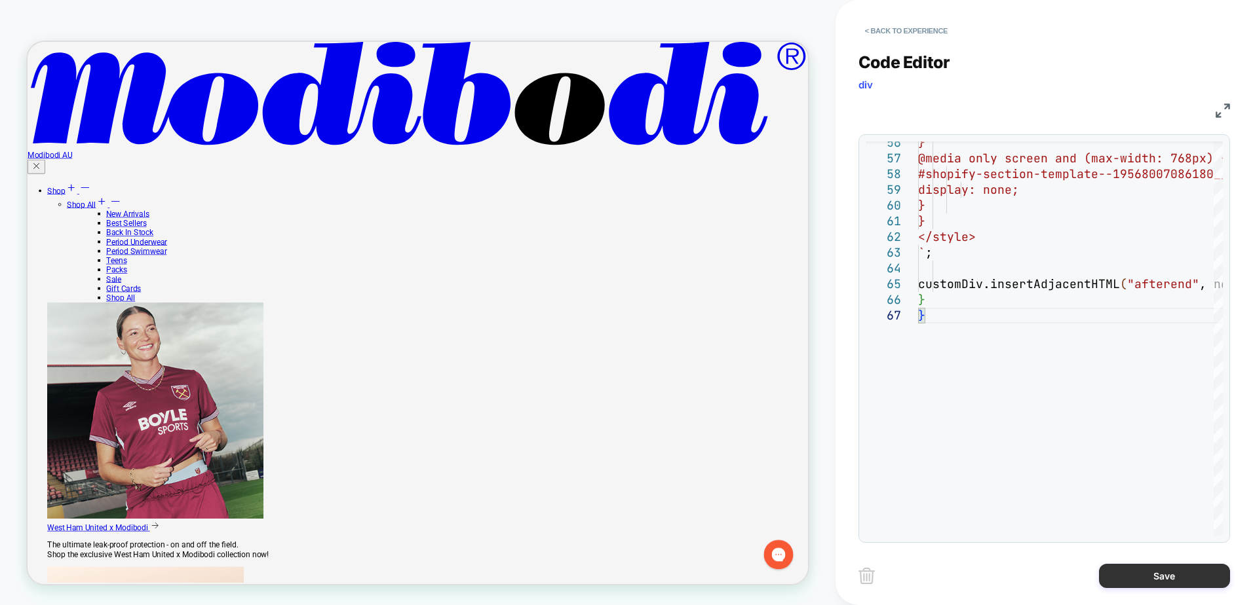
click at [1154, 572] on button "Save" at bounding box center [1164, 576] width 131 height 24
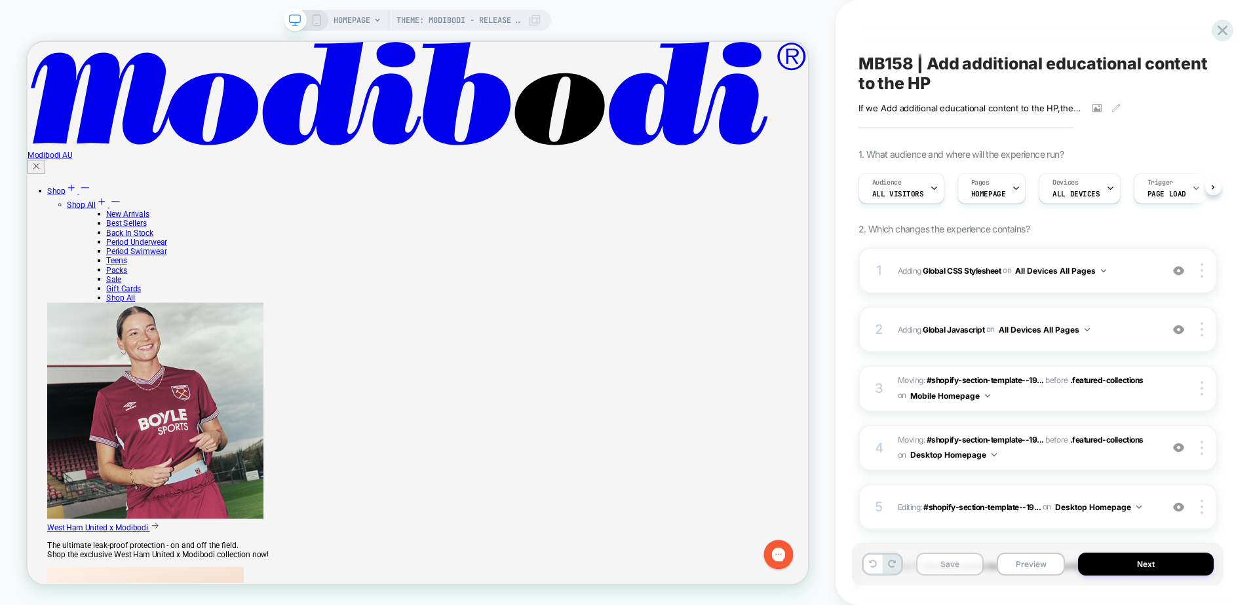
scroll to position [0, 1]
click at [968, 569] on button "Save" at bounding box center [950, 564] width 68 height 23
click at [1030, 564] on button "Preview" at bounding box center [1031, 564] width 68 height 23
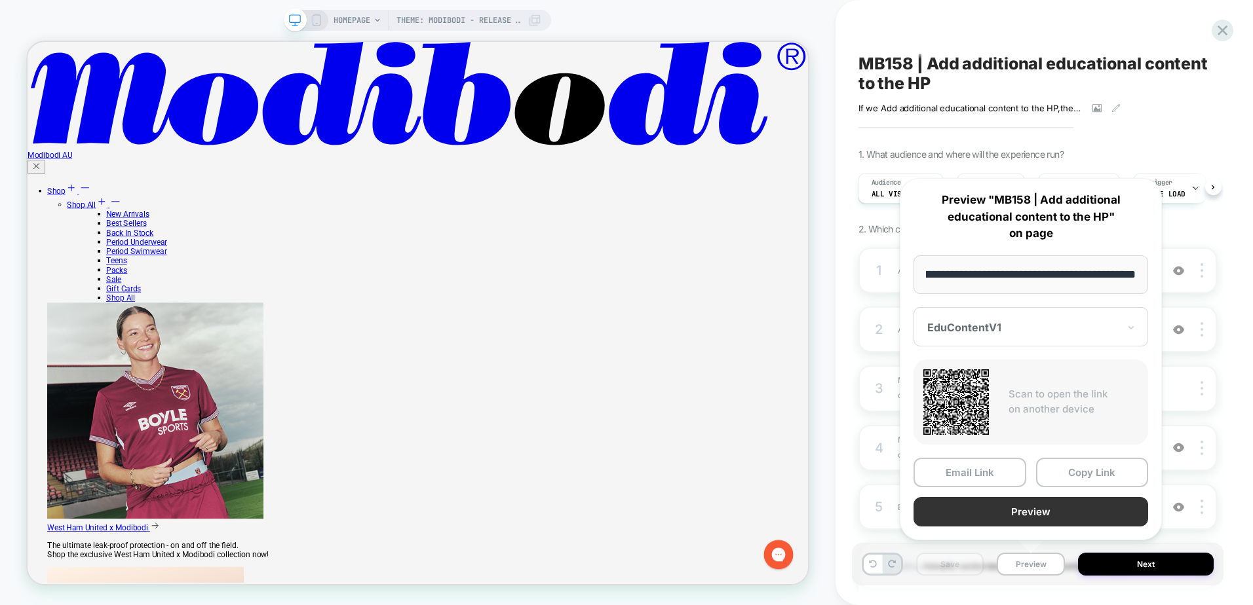
scroll to position [0, 0]
click at [1066, 514] on button "Preview" at bounding box center [1030, 511] width 235 height 29
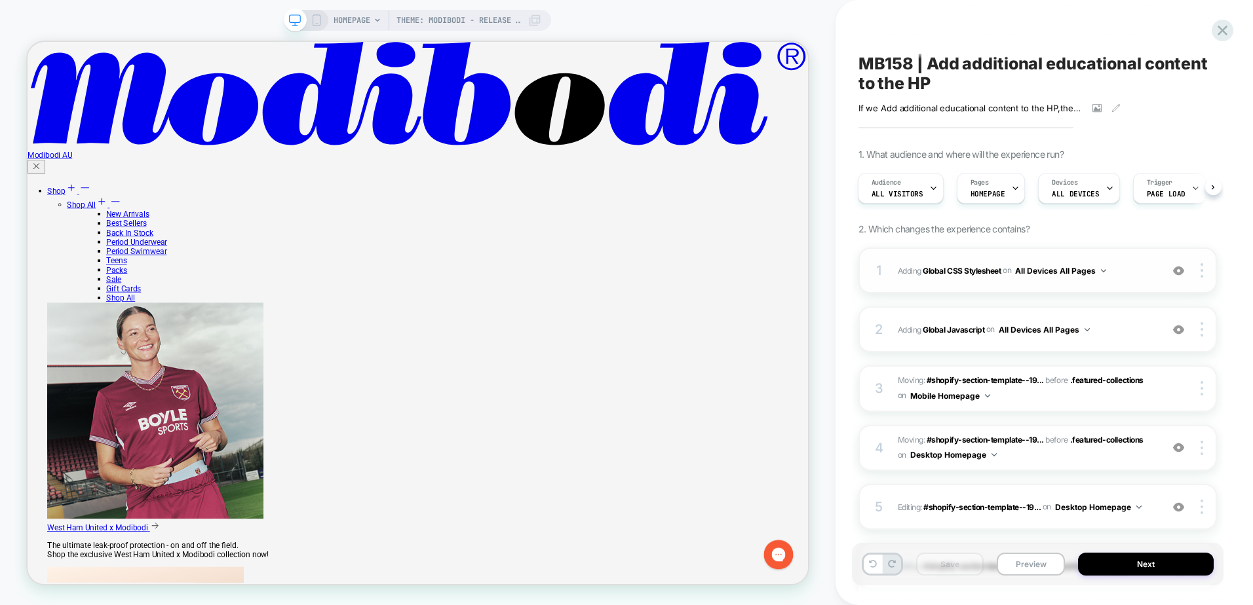
click at [1067, 288] on div "1 Adding Global CSS Stylesheet on All Devices All Pages Add Before Add After Ta…" at bounding box center [1037, 271] width 358 height 46
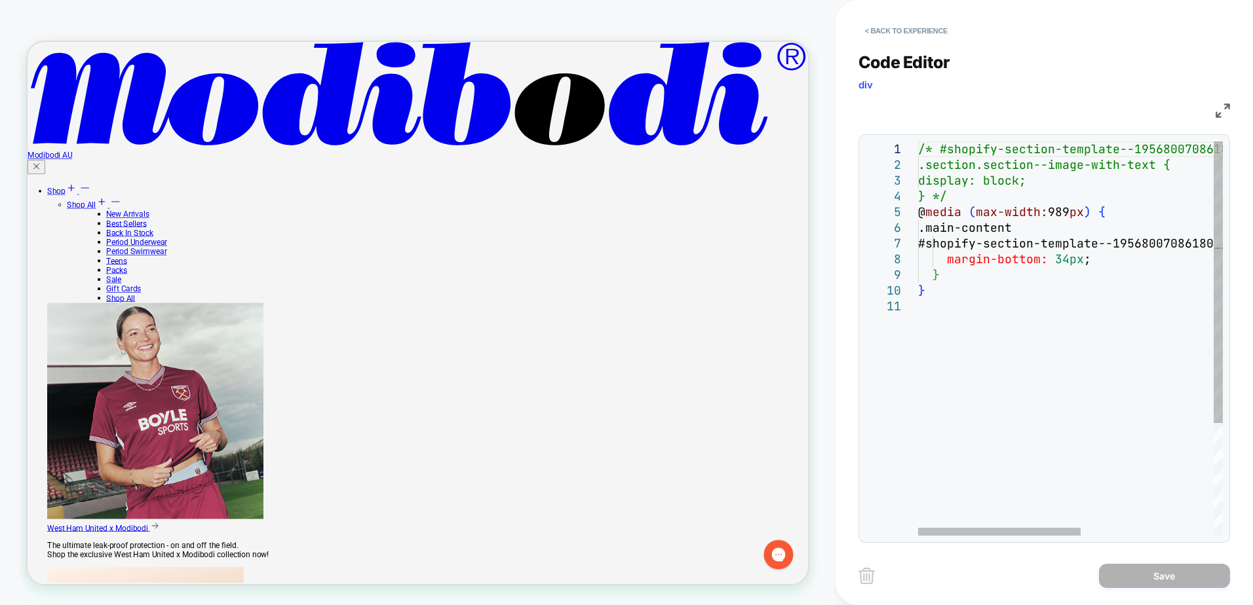
click at [967, 319] on div "/* #shopify-section-template--19568007086180__imag e_with_text_LWDfC3 .section.…" at bounding box center [1195, 418] width 554 height 552
type textarea "**********"
click at [1007, 435] on div "/* #shopify-section-template--19568007086180__imag e_with_text_LWDfC3 .section.…" at bounding box center [1195, 418] width 554 height 552
type textarea "**********"
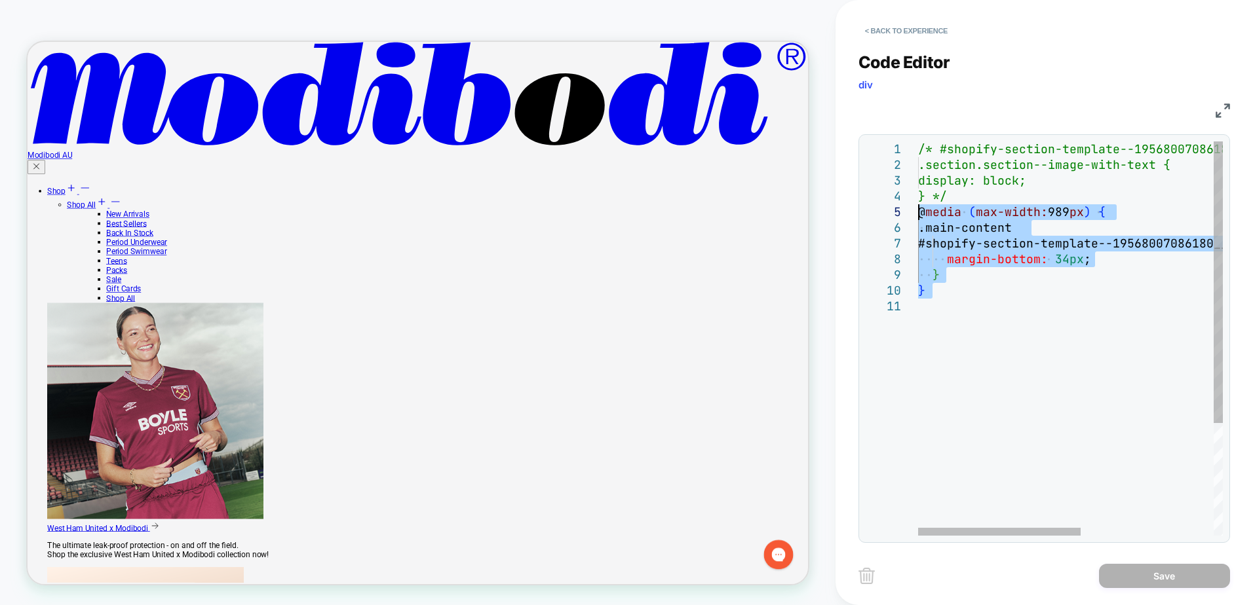
drag, startPoint x: 990, startPoint y: 340, endPoint x: 904, endPoint y: 218, distance: 149.6
click at [918, 218] on div "/* #shopify-section-template--19568007086180__imag e_with_text_LWDfC3 .section.…" at bounding box center [1195, 418] width 554 height 552
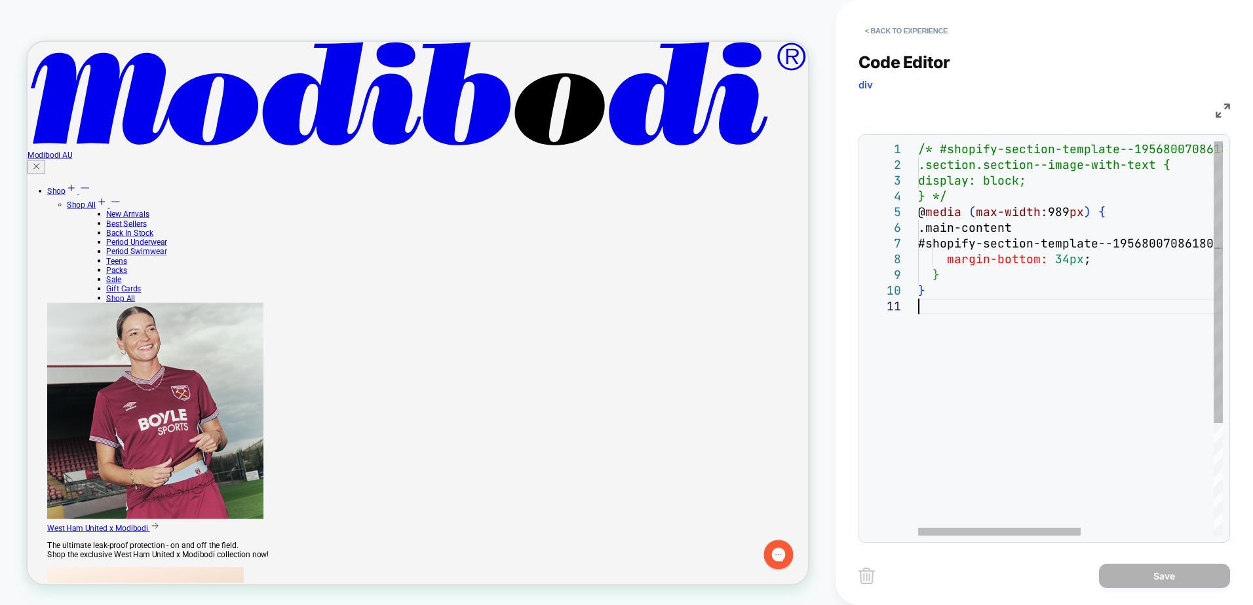
click at [942, 326] on div "/* #shopify-section-template--19568007086180__imag e_with_text_LWDfC3 .section.…" at bounding box center [1195, 418] width 554 height 552
drag, startPoint x: 1055, startPoint y: 370, endPoint x: 1033, endPoint y: 354, distance: 26.7
click at [1033, 354] on div "/* #shopify-section-template--19568007086180__imag e_with_text_LWDfC3 .section.…" at bounding box center [1195, 418] width 554 height 552
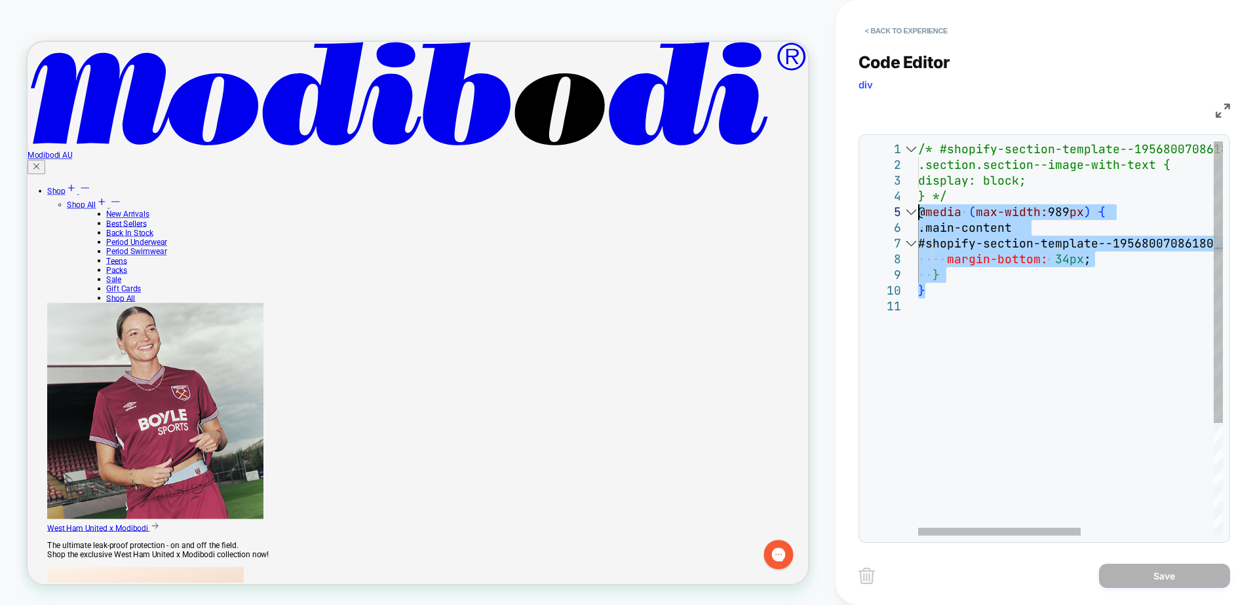
drag, startPoint x: 957, startPoint y: 294, endPoint x: 872, endPoint y: 216, distance: 116.0
click at [918, 216] on div "/* #shopify-section-template--19568007086180__imag e_with_text_LWDfC3 .section.…" at bounding box center [1195, 418] width 554 height 552
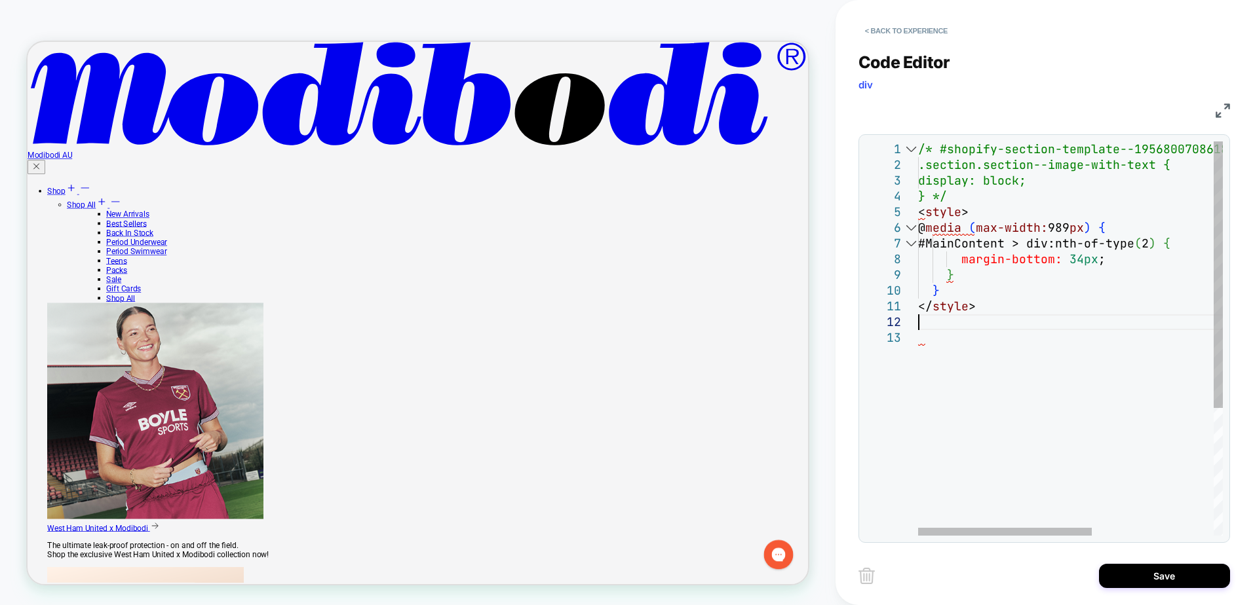
scroll to position [5449, 0]
type textarea "**********"
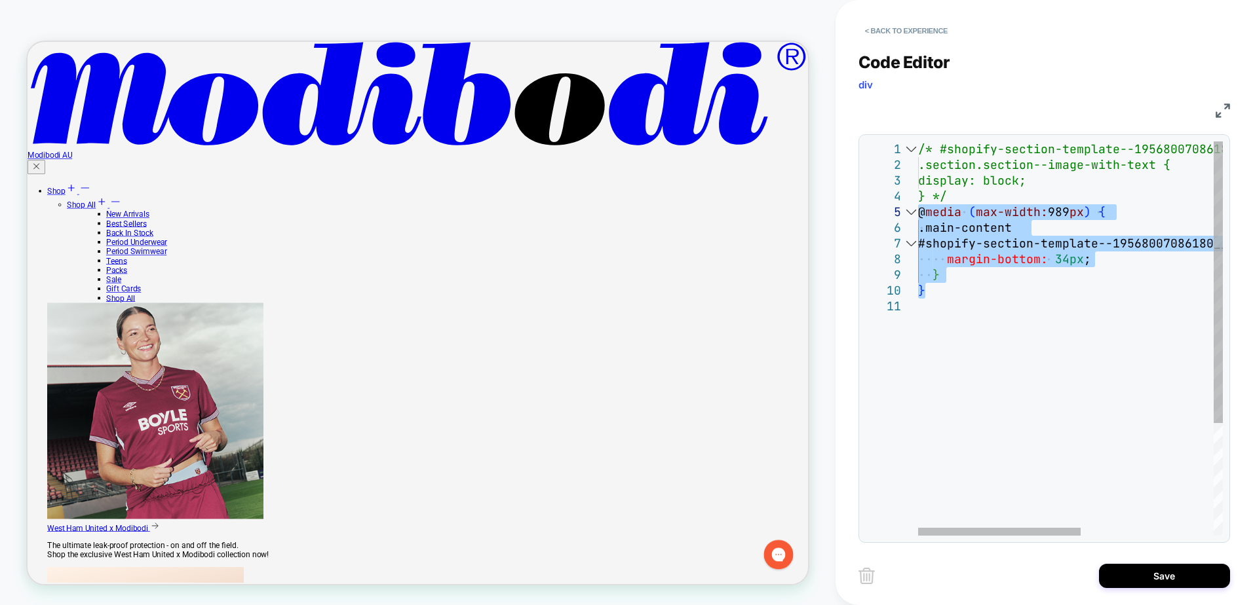
click at [1026, 397] on div "/* #shopify-section-template--19568007086180__imag e_with_text_LWDfC3 .section.…" at bounding box center [1195, 418] width 554 height 552
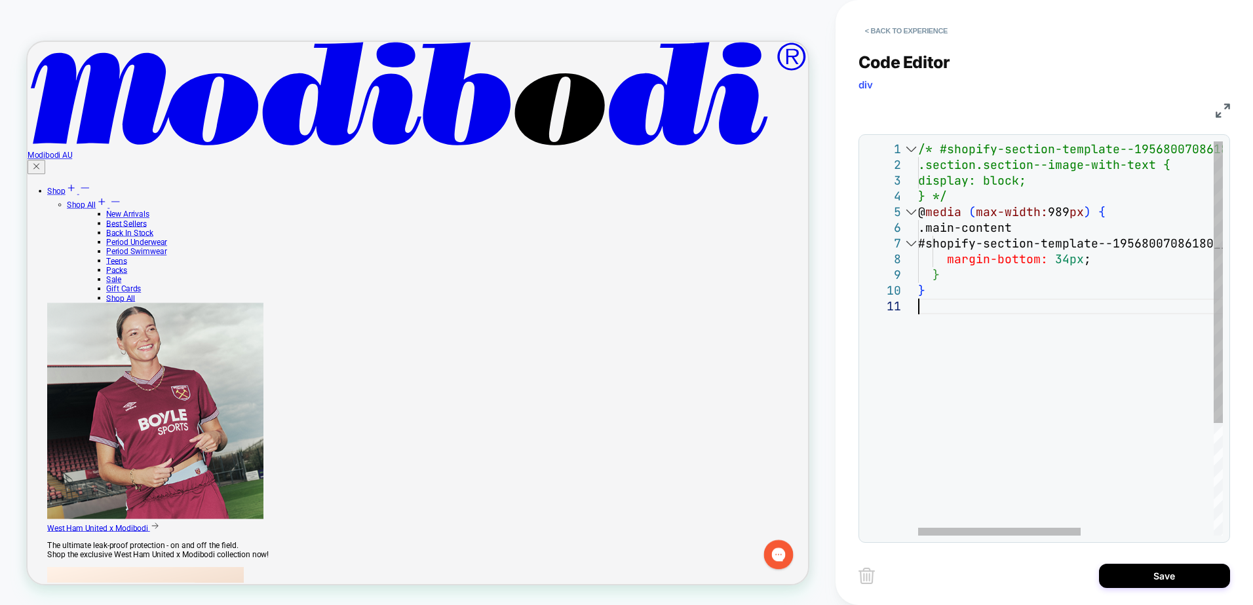
click at [1033, 412] on div "/* #shopify-section-template--19568007086180__imag e_with_text_LWDfC3 .section.…" at bounding box center [1195, 418] width 554 height 552
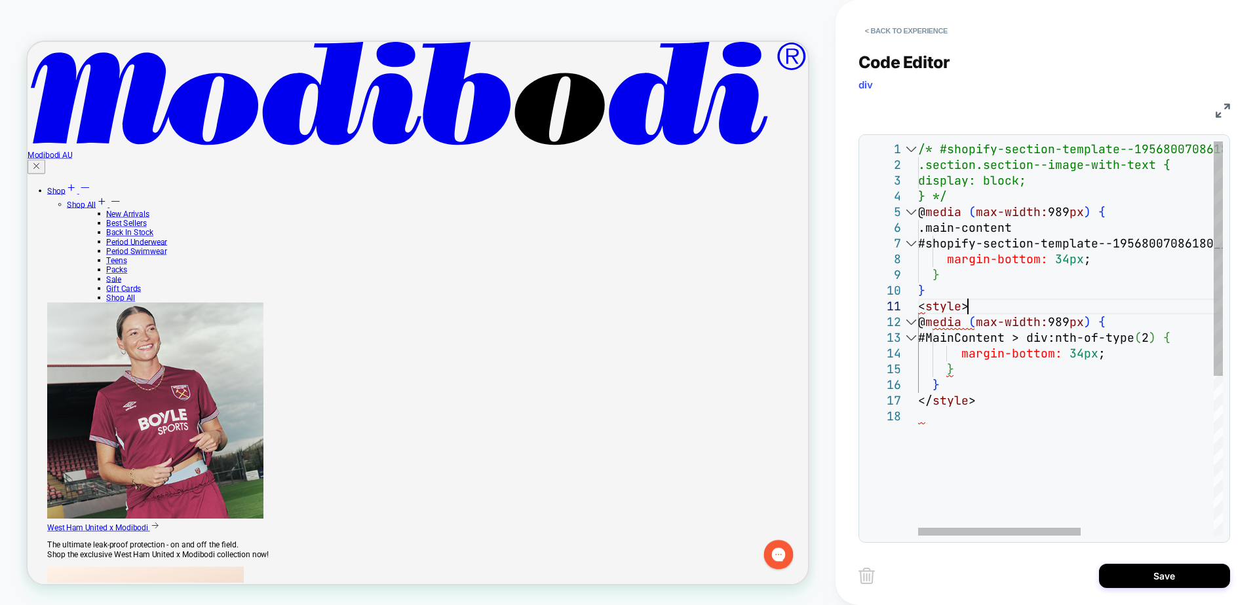
scroll to position [6289, 0]
drag, startPoint x: 986, startPoint y: 306, endPoint x: 991, endPoint y: 292, distance: 14.5
click at [991, 292] on div "/* #shopify-section-template--19568007086180__imag e_with_text_LWDfC3 .section.…" at bounding box center [1195, 473] width 554 height 662
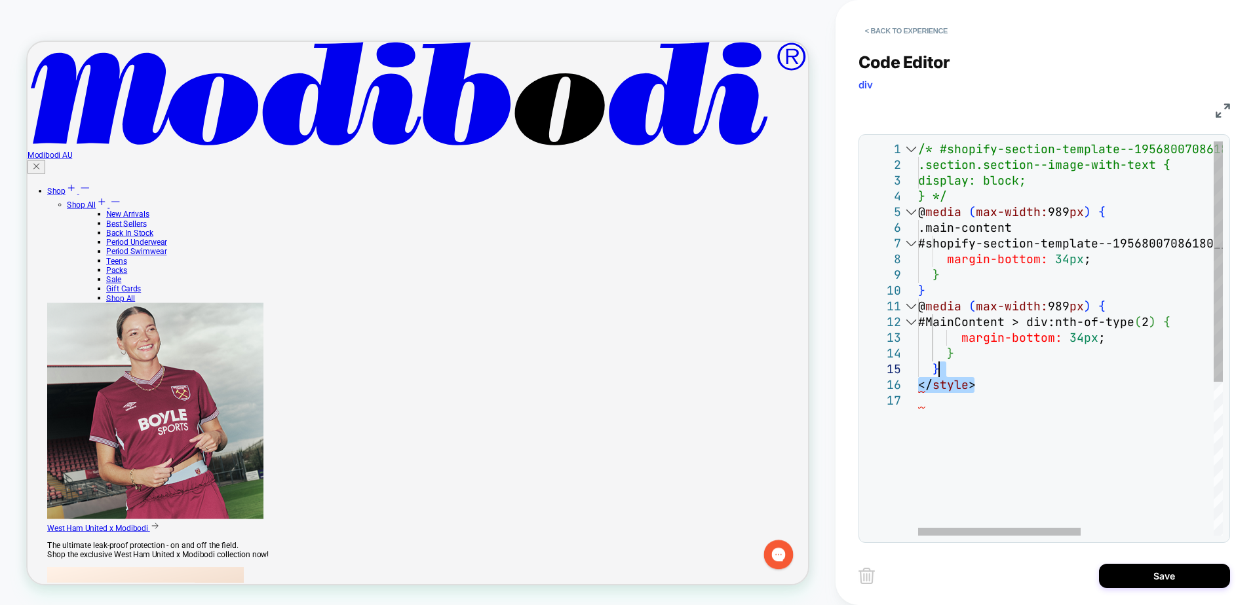
drag, startPoint x: 999, startPoint y: 389, endPoint x: 1004, endPoint y: 374, distance: 16.4
click at [1004, 374] on div "/* #shopify-section-template--19568007086180__imag e_with_text_LWDfC3 .section.…" at bounding box center [1195, 465] width 554 height 646
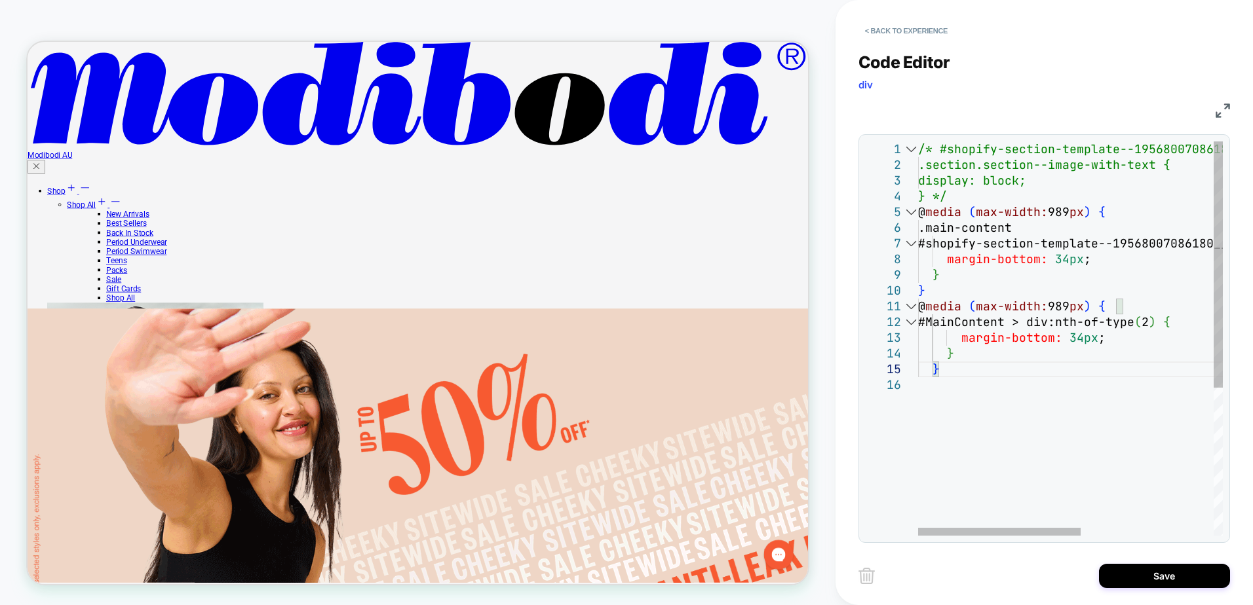
drag, startPoint x: 998, startPoint y: 434, endPoint x: 997, endPoint y: 411, distance: 22.9
click at [997, 411] on div "/* #shopify-section-template--19568007086180__imag e_with_text_LWDfC3 .section.…" at bounding box center [1195, 457] width 554 height 630
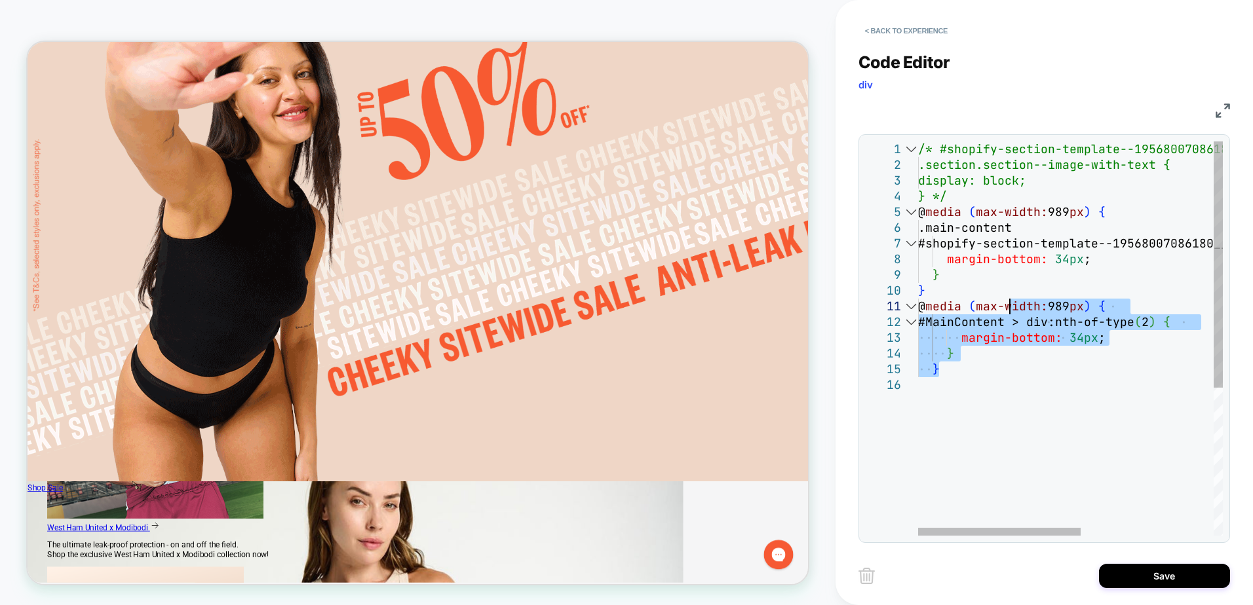
drag, startPoint x: 995, startPoint y: 375, endPoint x: 1008, endPoint y: 312, distance: 64.9
click at [1008, 312] on div "/* #shopify-section-template--19568007086180__imag e_with_text_LWDfC3 .section.…" at bounding box center [1195, 457] width 554 height 630
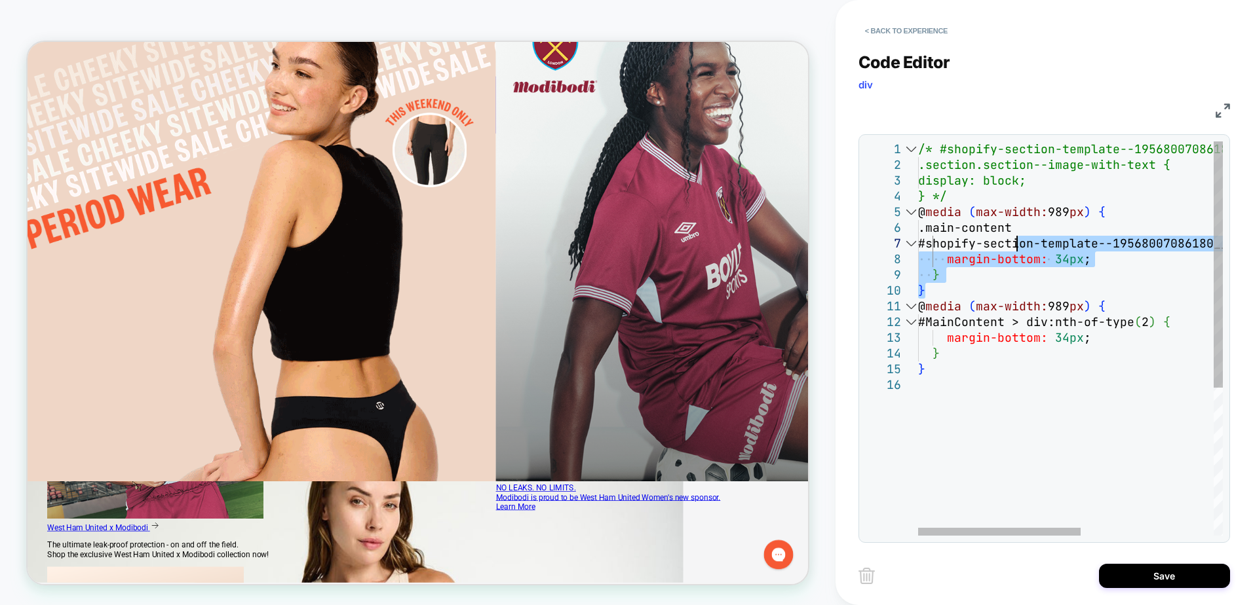
scroll to position [7551, 0]
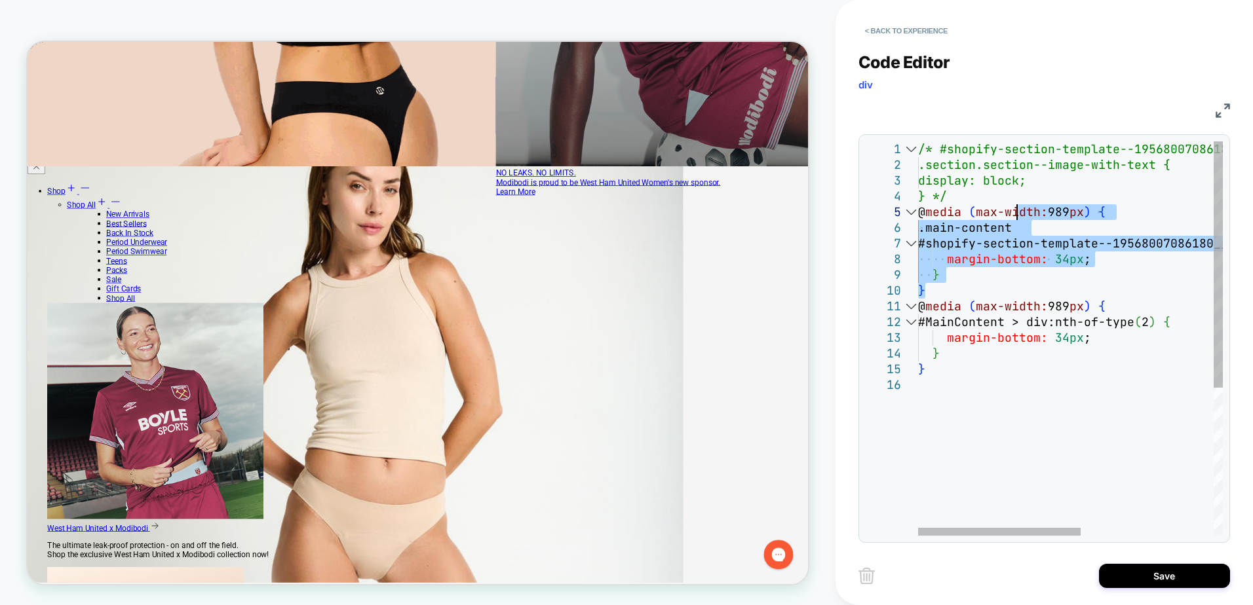
drag, startPoint x: 1013, startPoint y: 288, endPoint x: 1020, endPoint y: 218, distance: 70.4
click at [1020, 218] on div "/* #shopify-section-template--19568007086180__imag e_with_text_LWDfC3 .section.…" at bounding box center [1195, 457] width 554 height 630
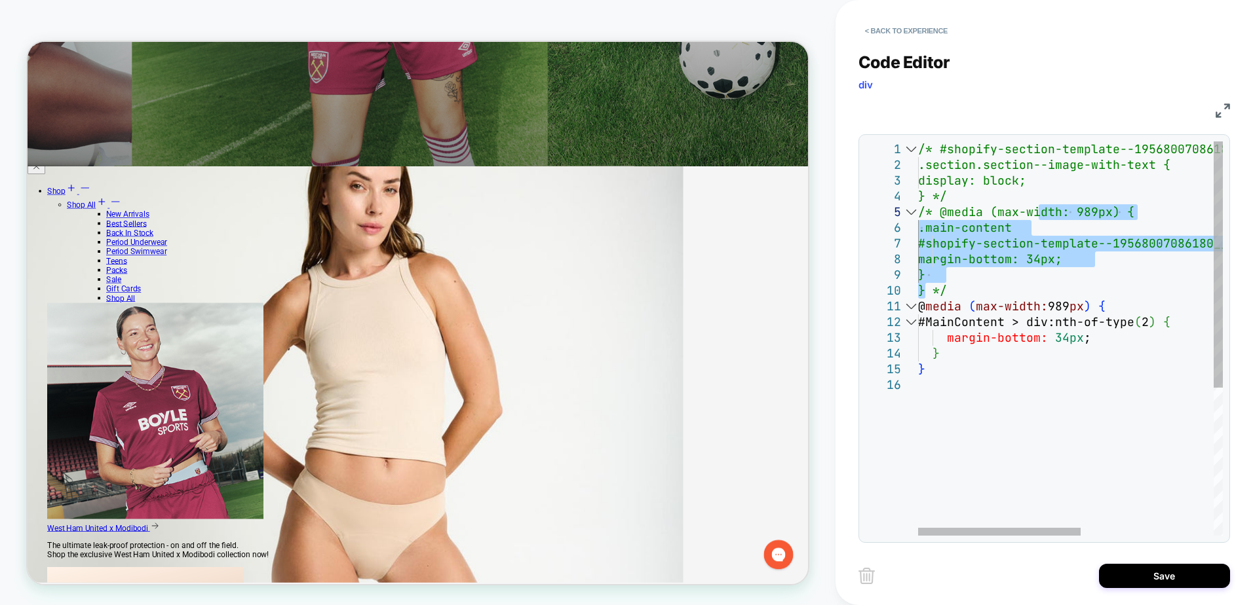
scroll to position [7971, 0]
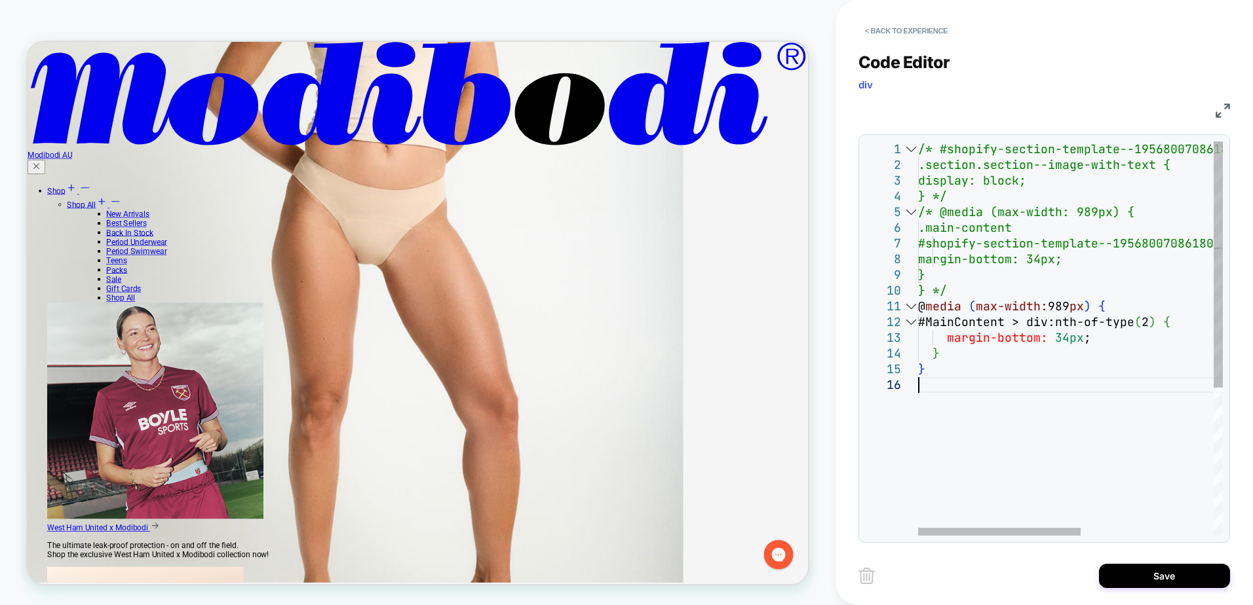
click at [993, 402] on div "/* #shopify-section-template--19568007086180__imag e_with_text_LWDfC3 .section.…" at bounding box center [1195, 457] width 554 height 630
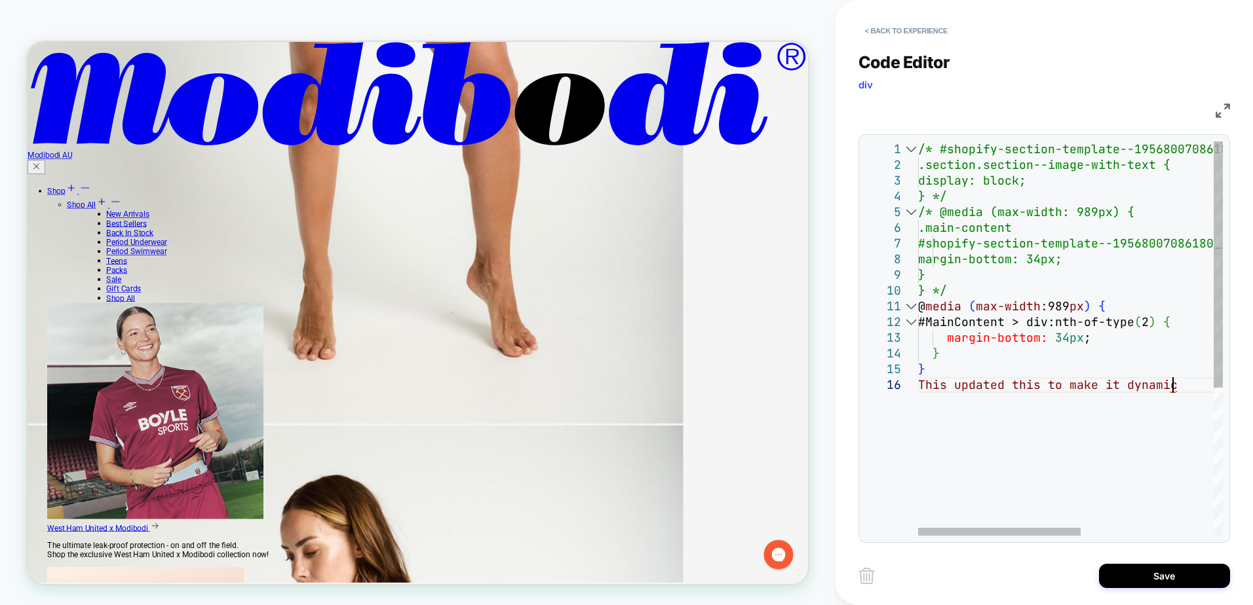
scroll to position [8812, 0]
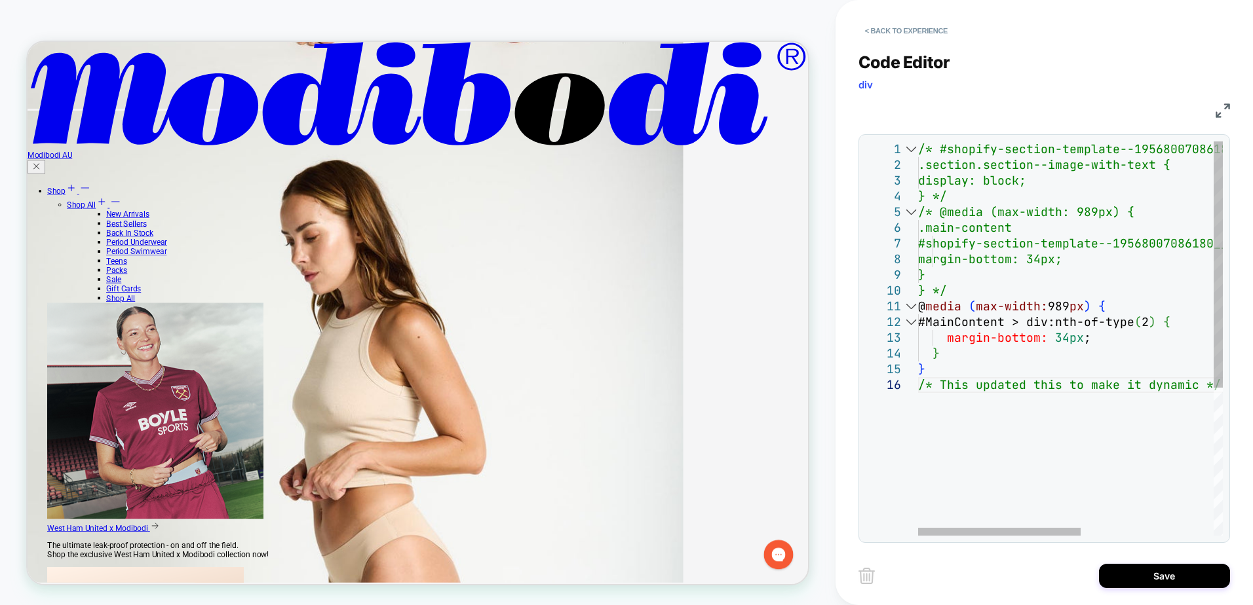
type textarea "**********"
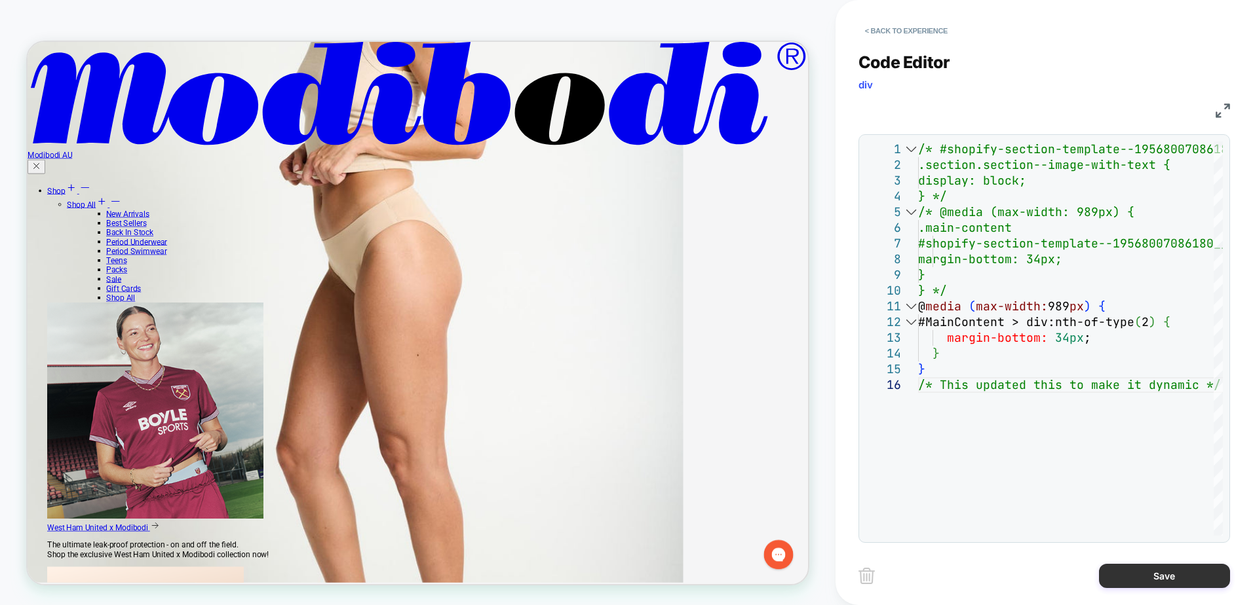
click at [1144, 576] on button "Save" at bounding box center [1164, 576] width 131 height 24
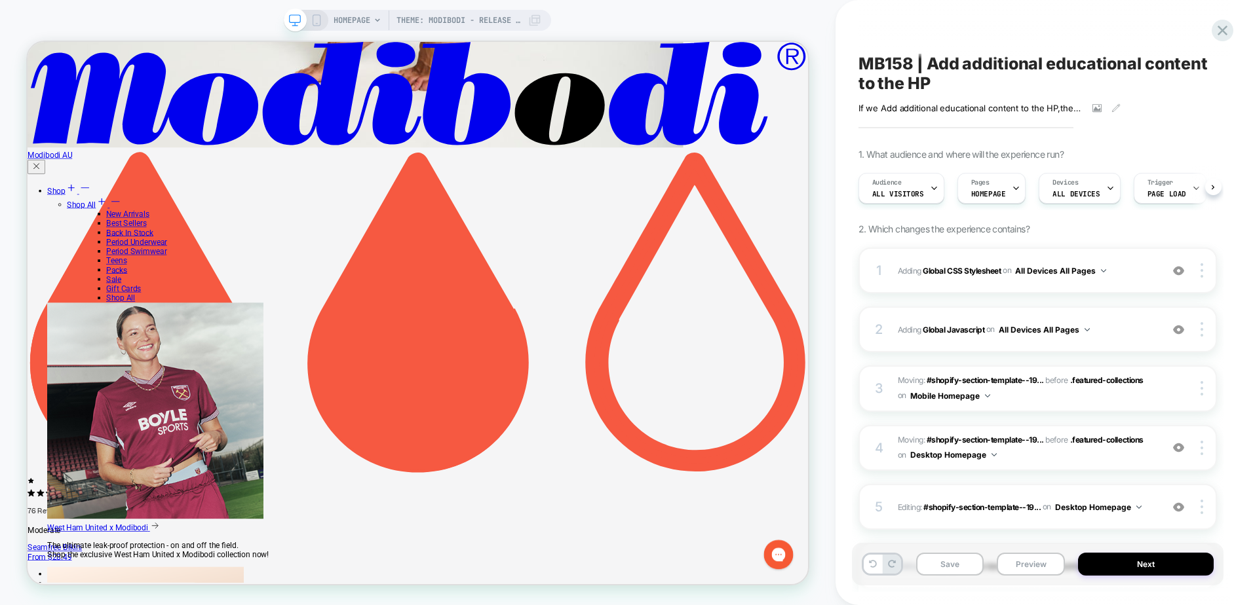
scroll to position [0, 1]
click at [959, 564] on button "Save" at bounding box center [950, 564] width 68 height 23
click at [1043, 554] on button "Preview" at bounding box center [1031, 564] width 68 height 23
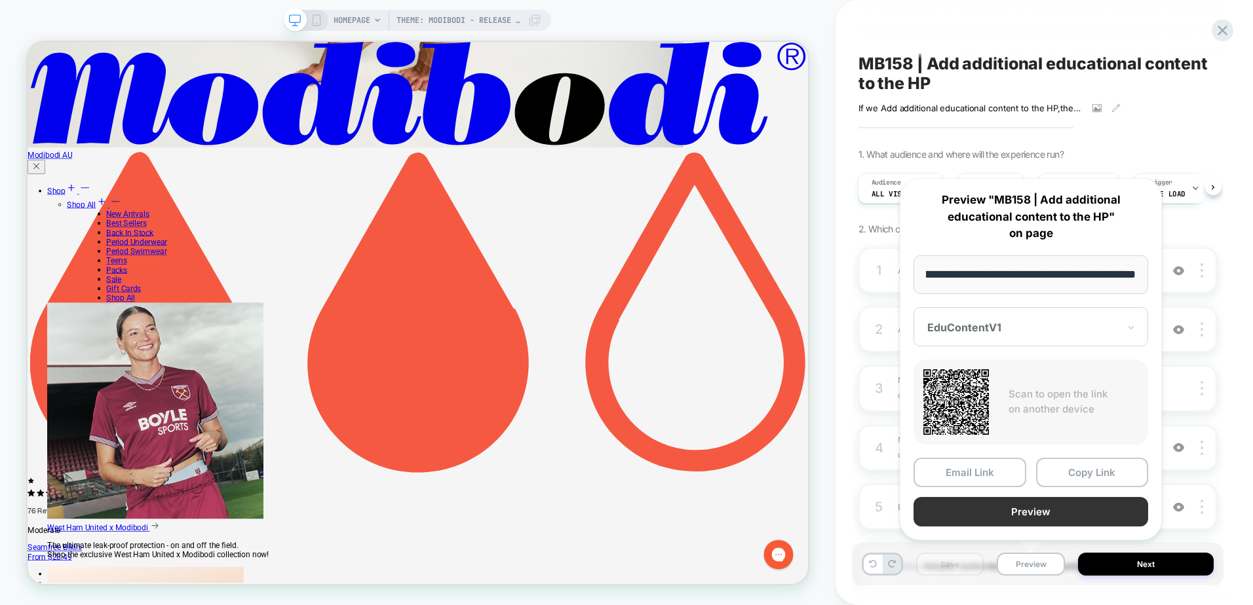
scroll to position [0, 0]
click at [1081, 523] on button "Preview" at bounding box center [1030, 511] width 235 height 29
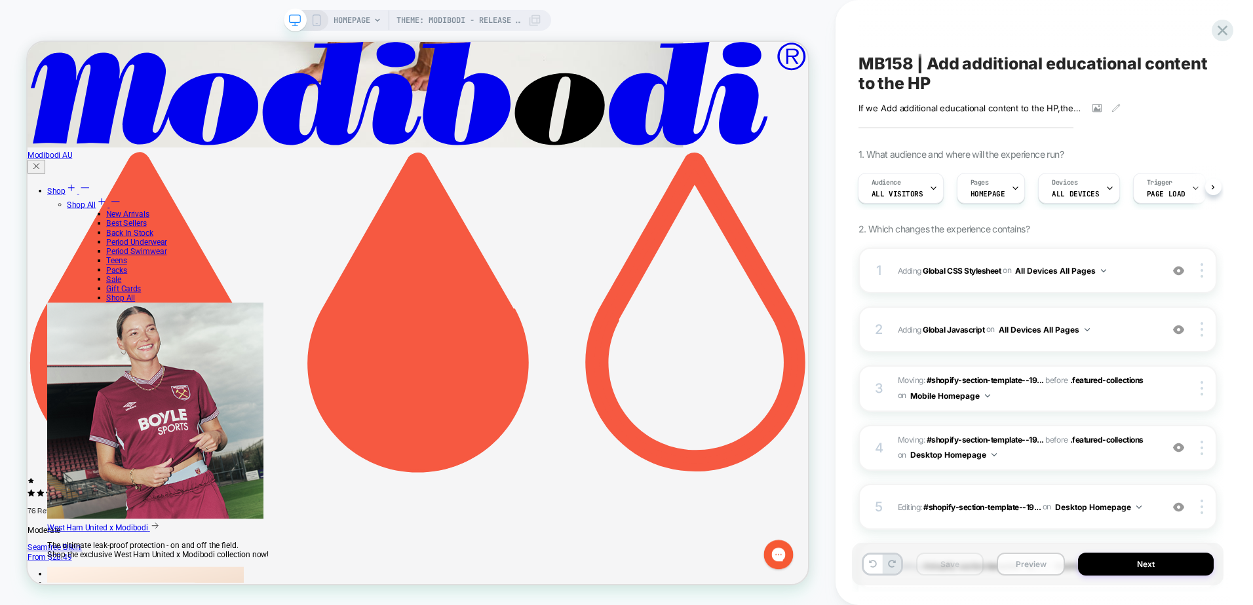
click at [1027, 571] on button "Preview" at bounding box center [1031, 564] width 68 height 23
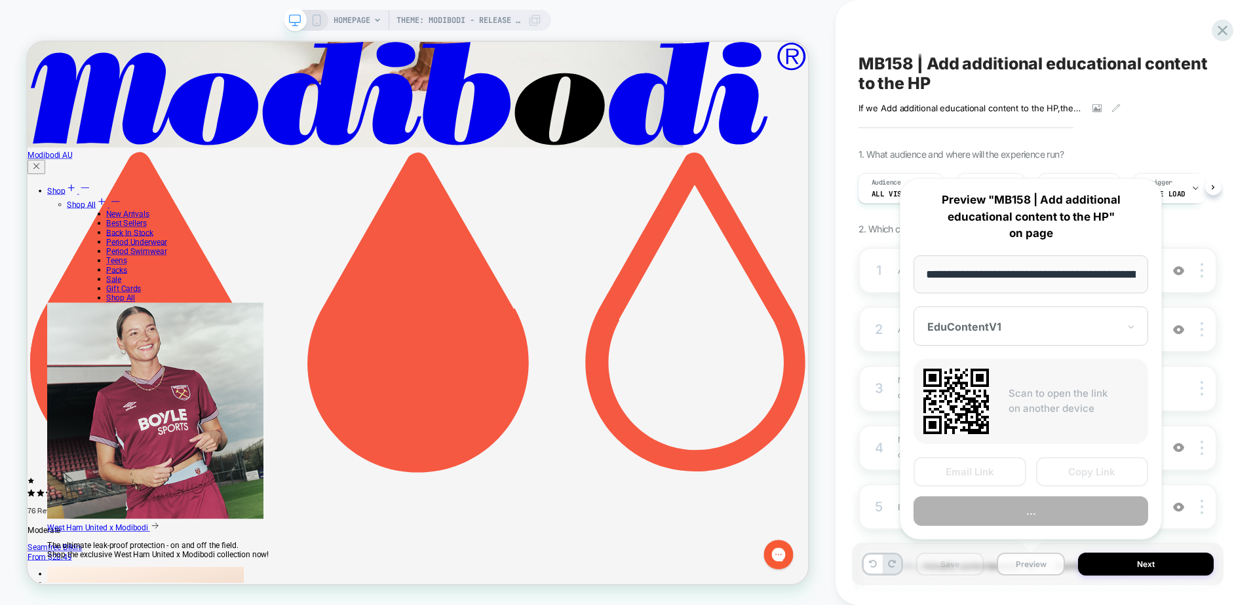
scroll to position [0, 119]
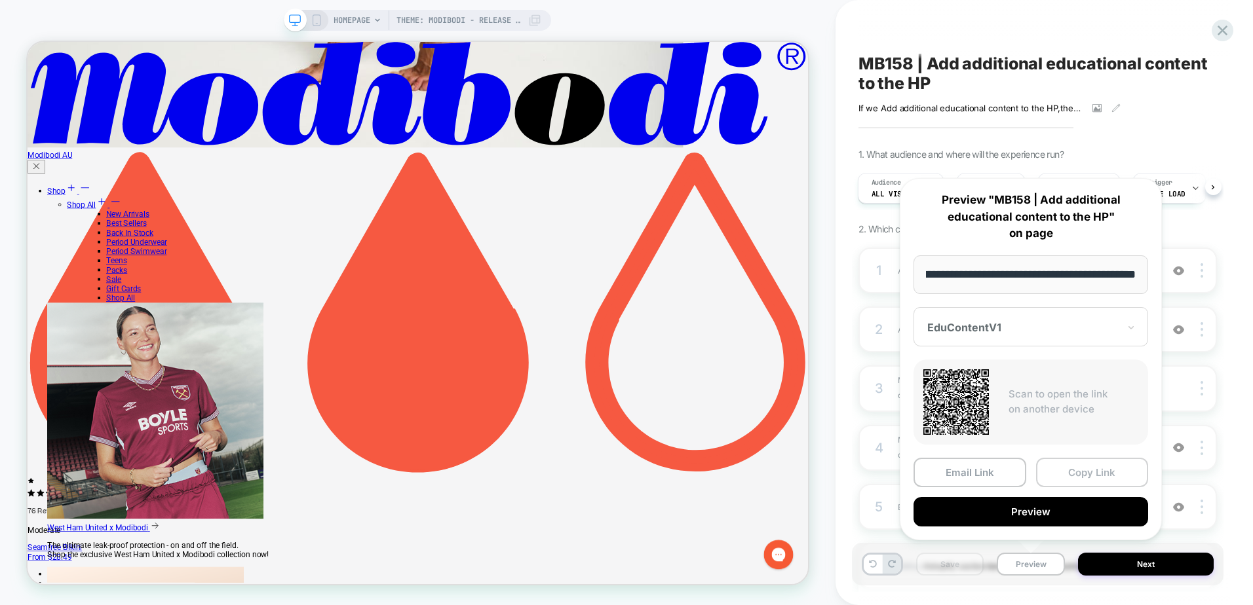
click at [1043, 480] on button "Copy Link" at bounding box center [1092, 472] width 113 height 29
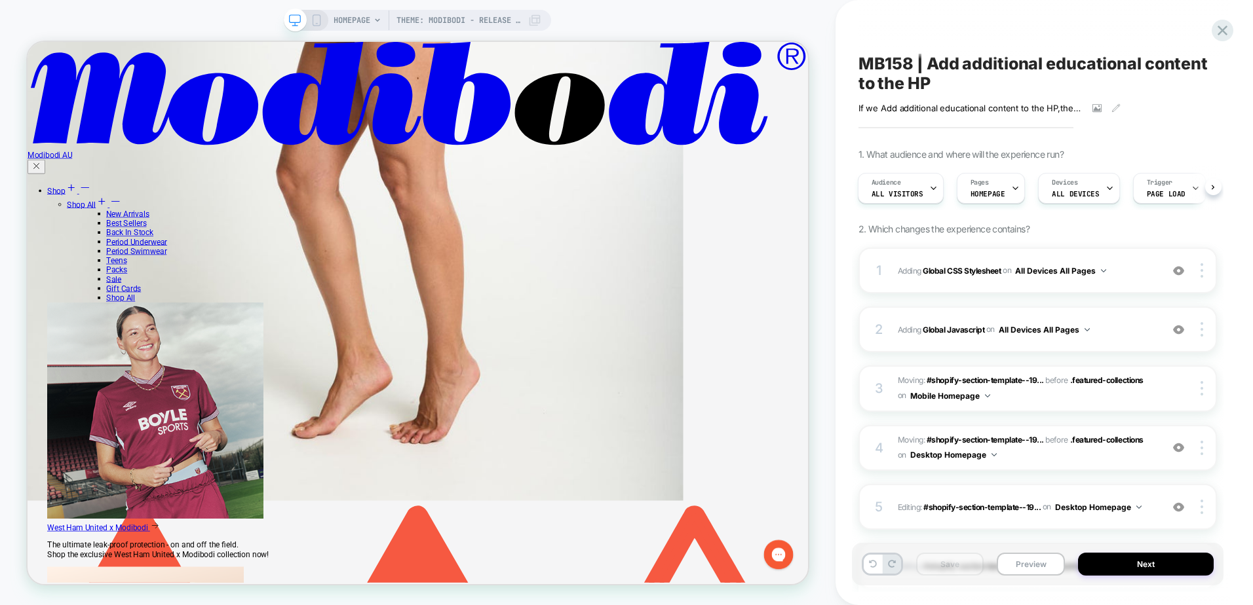
scroll to position [9418, 0]
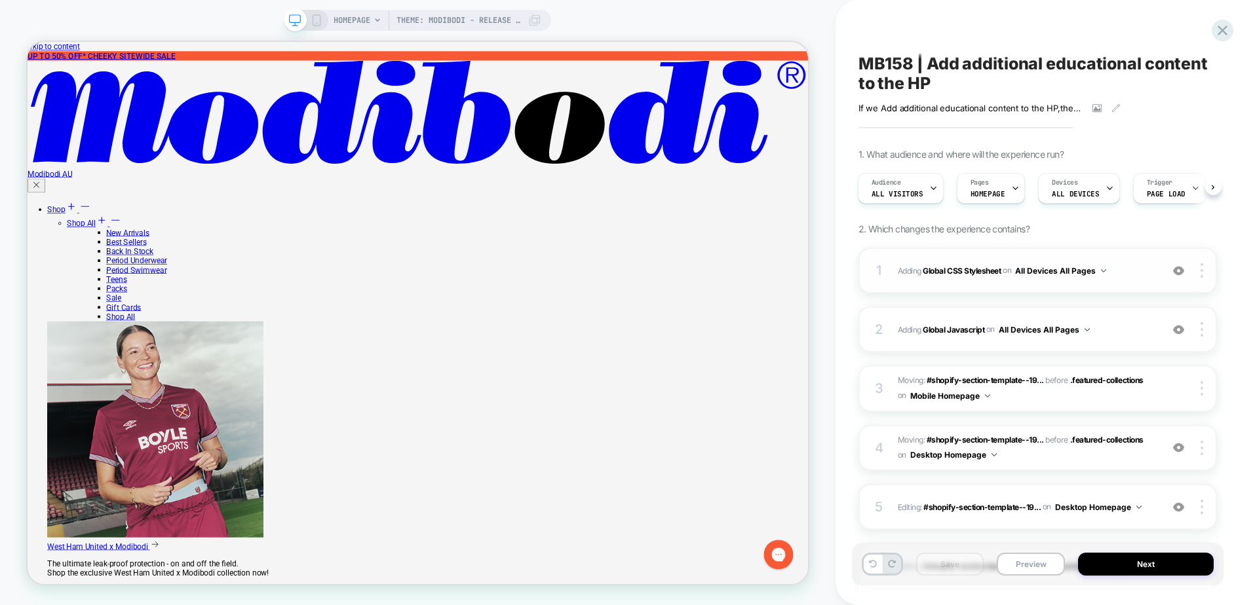
click at [1127, 279] on div "1 Adding Global CSS Stylesheet on All Devices All Pages Add Before Add After Ta…" at bounding box center [1037, 271] width 358 height 46
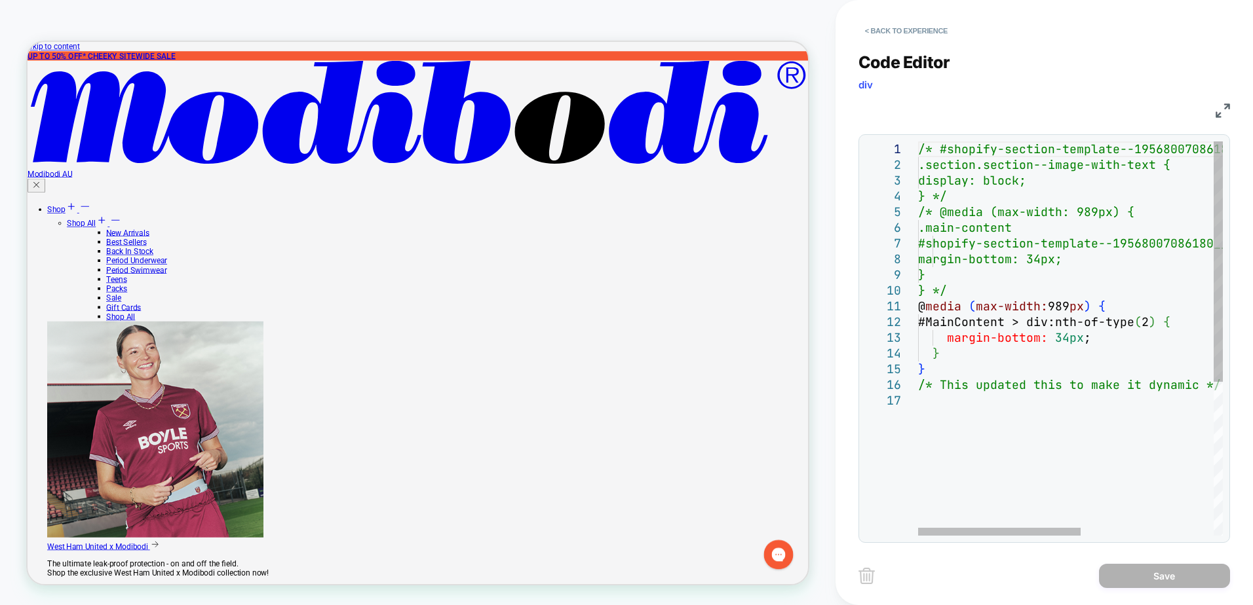
type textarea "**********"
click at [1043, 451] on div "/* #shopify-section-template--19568007086180__imag e_with_text_LWDfC3 .section.…" at bounding box center [1195, 465] width 554 height 646
click at [896, 31] on button "< Back to experience" at bounding box center [906, 30] width 96 height 21
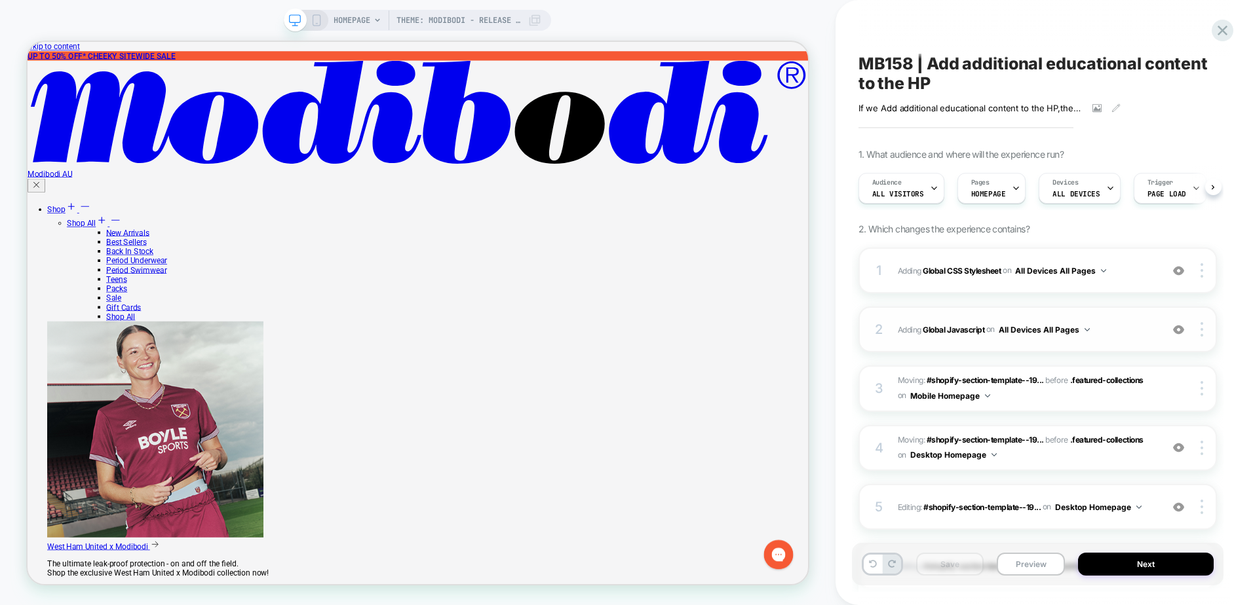
scroll to position [0, 1]
click at [1128, 338] on div "2 Adding Global Javascript on All Devices All Pages Add Before Add After Target…" at bounding box center [1037, 330] width 358 height 46
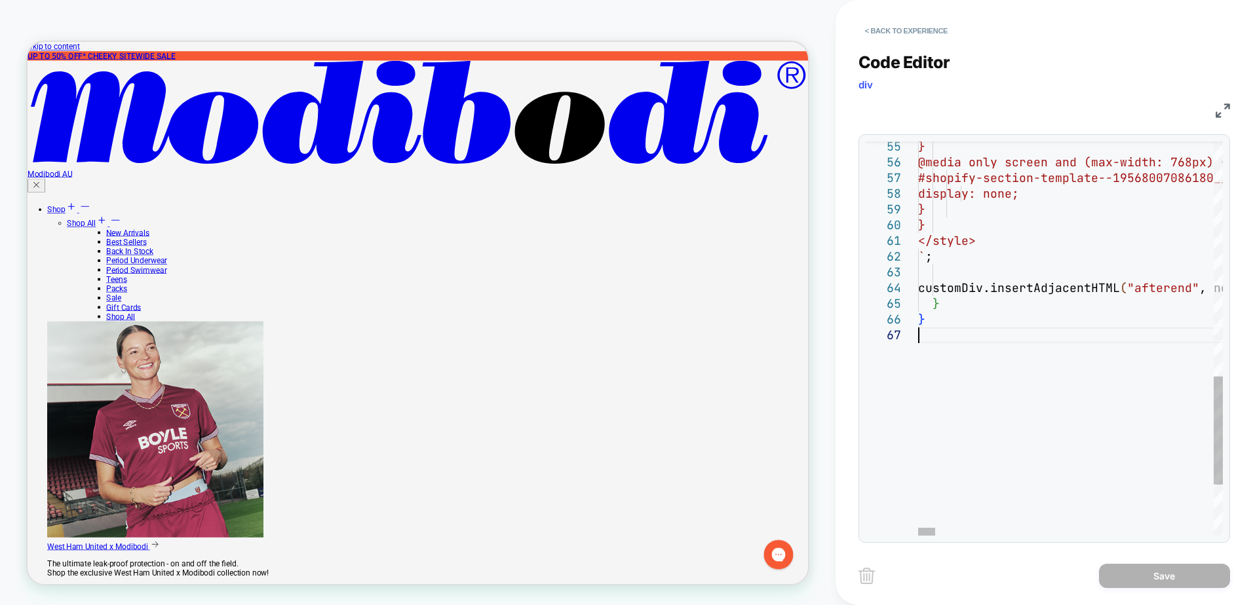
scroll to position [0, 0]
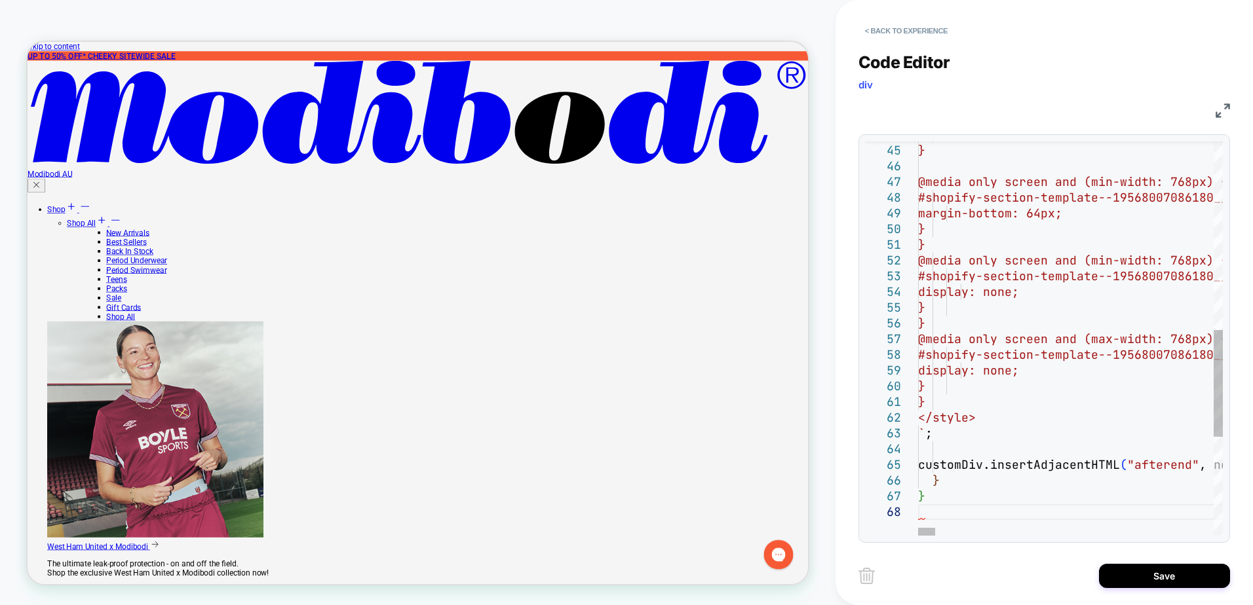
scroll to position [110, 5]
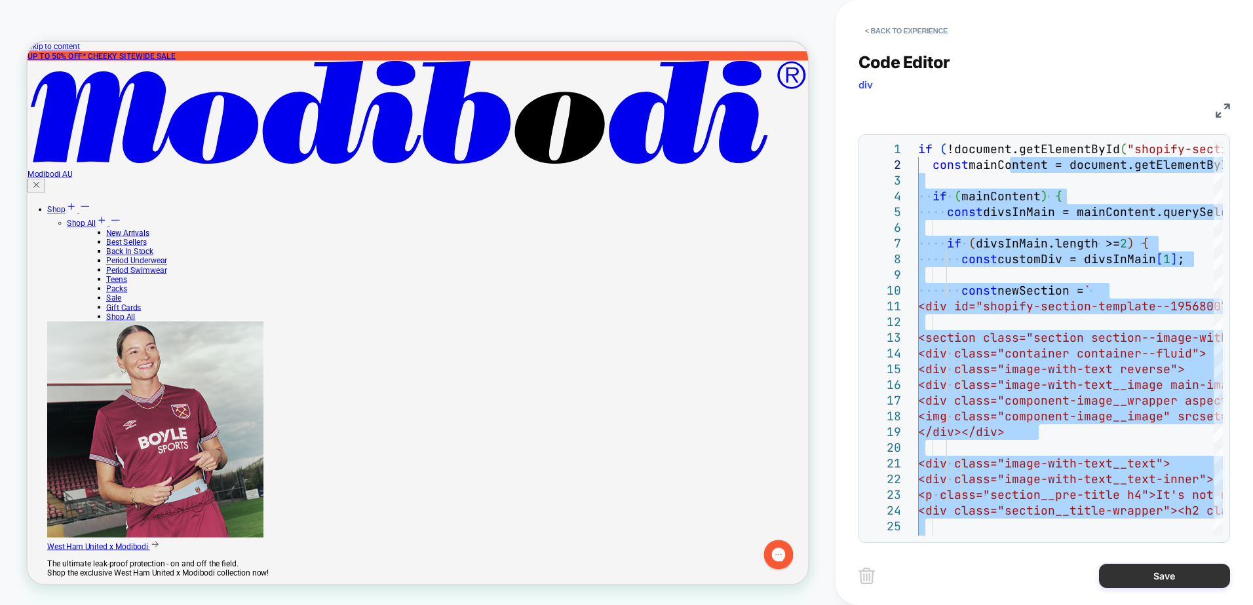
type textarea "**********"
click at [1120, 573] on button "Save" at bounding box center [1164, 576] width 131 height 24
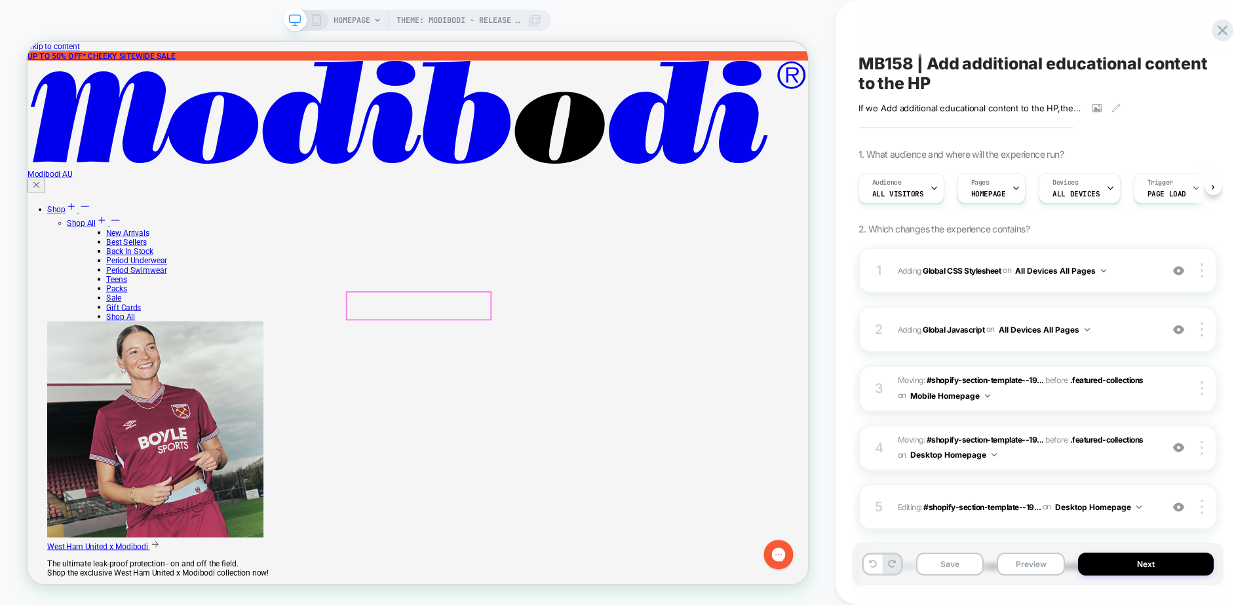
scroll to position [0, 1]
click at [965, 575] on button "Save" at bounding box center [950, 564] width 68 height 23
click at [1018, 564] on button "Preview" at bounding box center [1031, 564] width 68 height 23
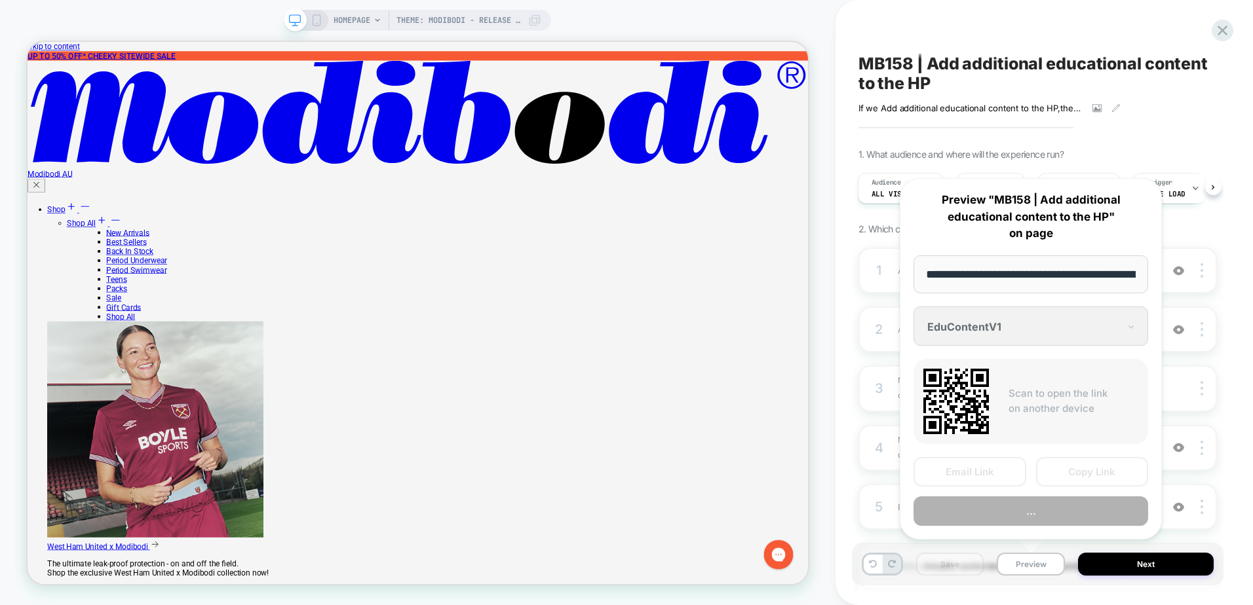
scroll to position [0, 119]
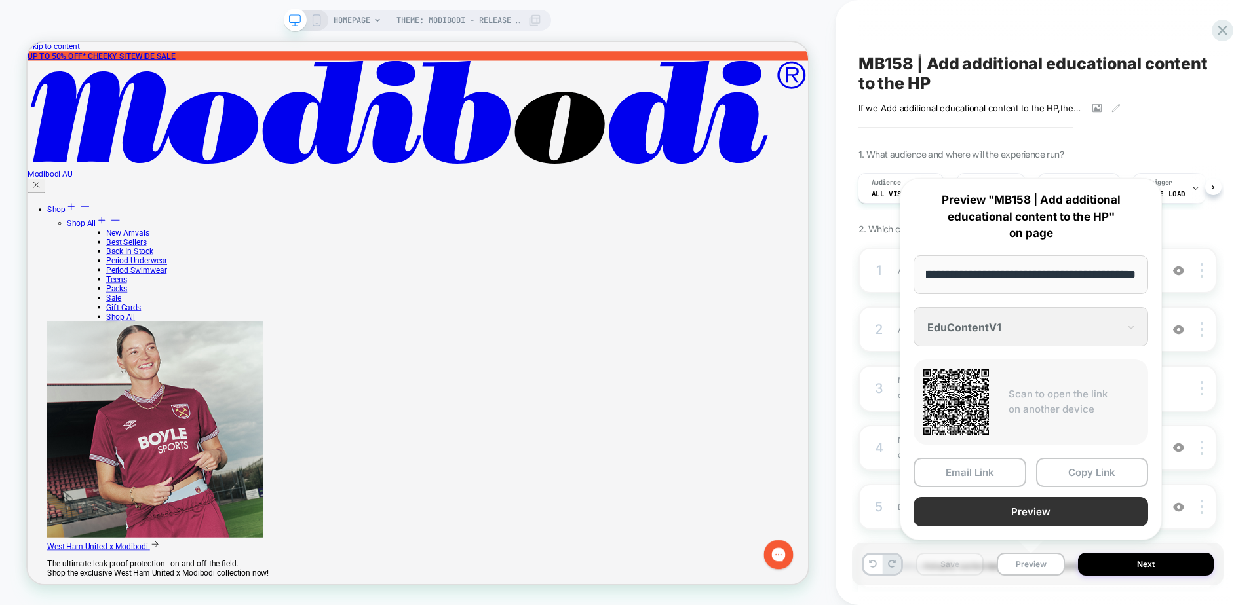
click at [1010, 510] on button "Preview" at bounding box center [1030, 511] width 235 height 29
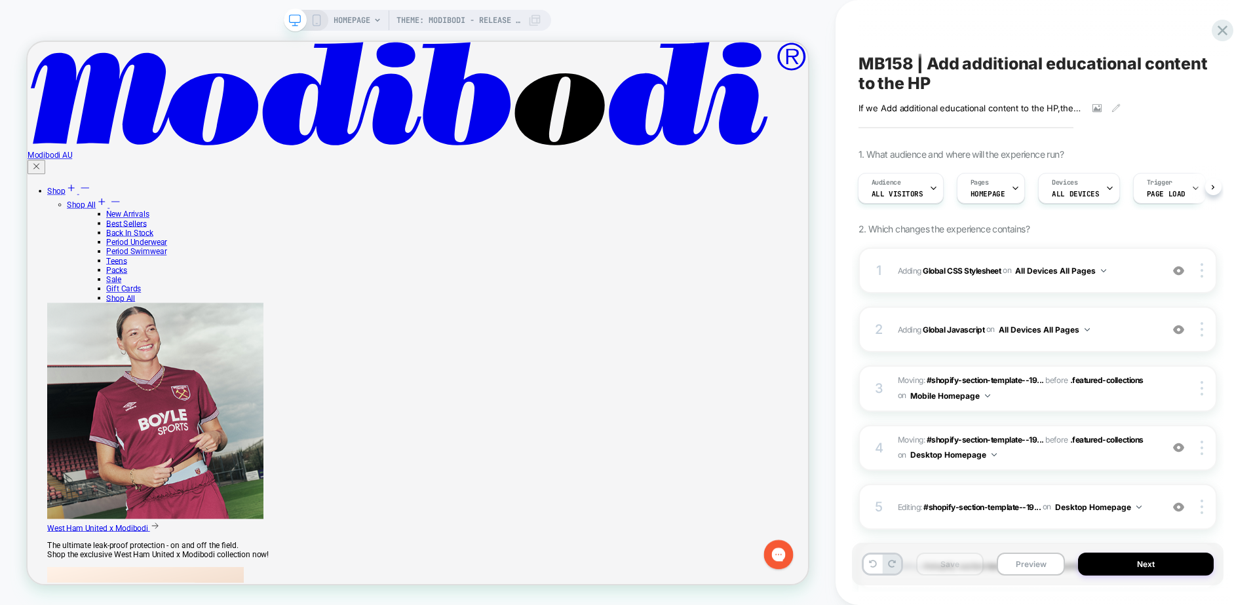
scroll to position [1769, 0]
